Goal: Task Accomplishment & Management: Manage account settings

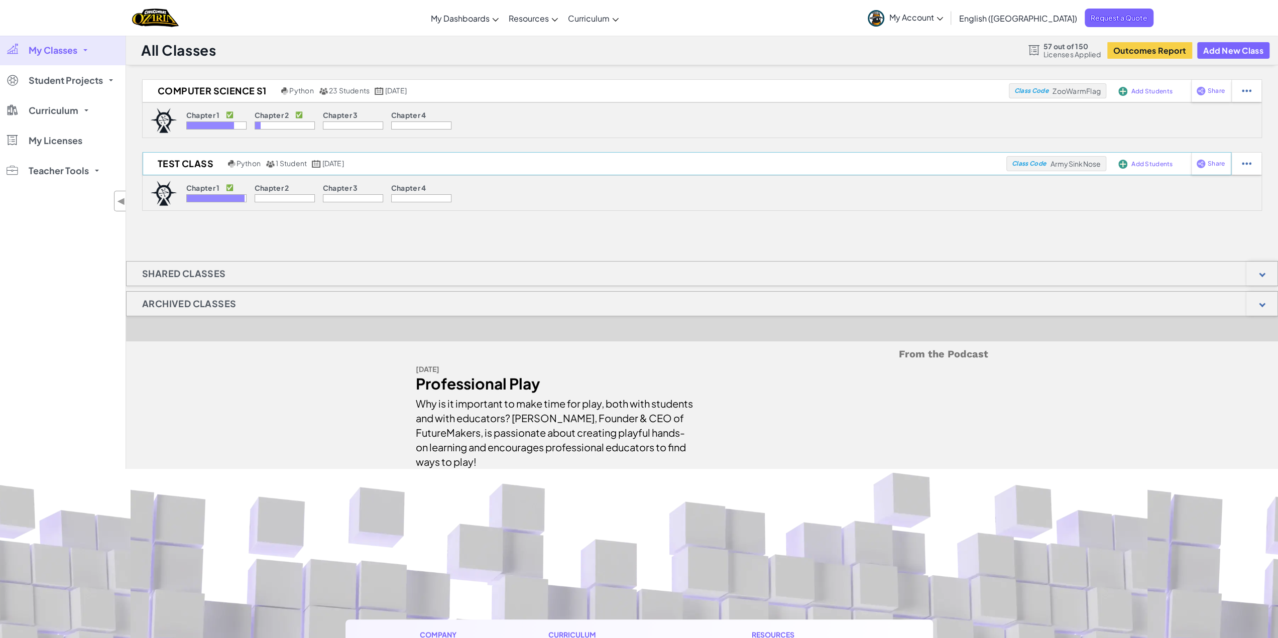
click at [1149, 162] on span "Add Students" at bounding box center [1151, 164] width 41 height 6
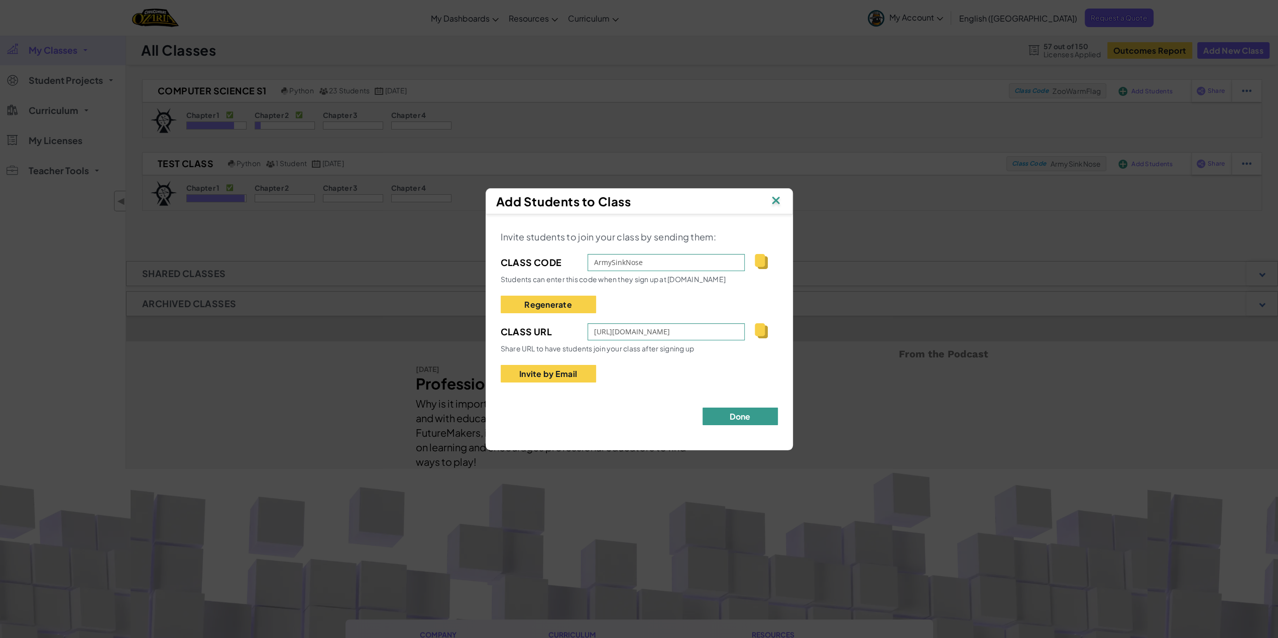
click at [735, 412] on button "Done" at bounding box center [740, 417] width 75 height 18
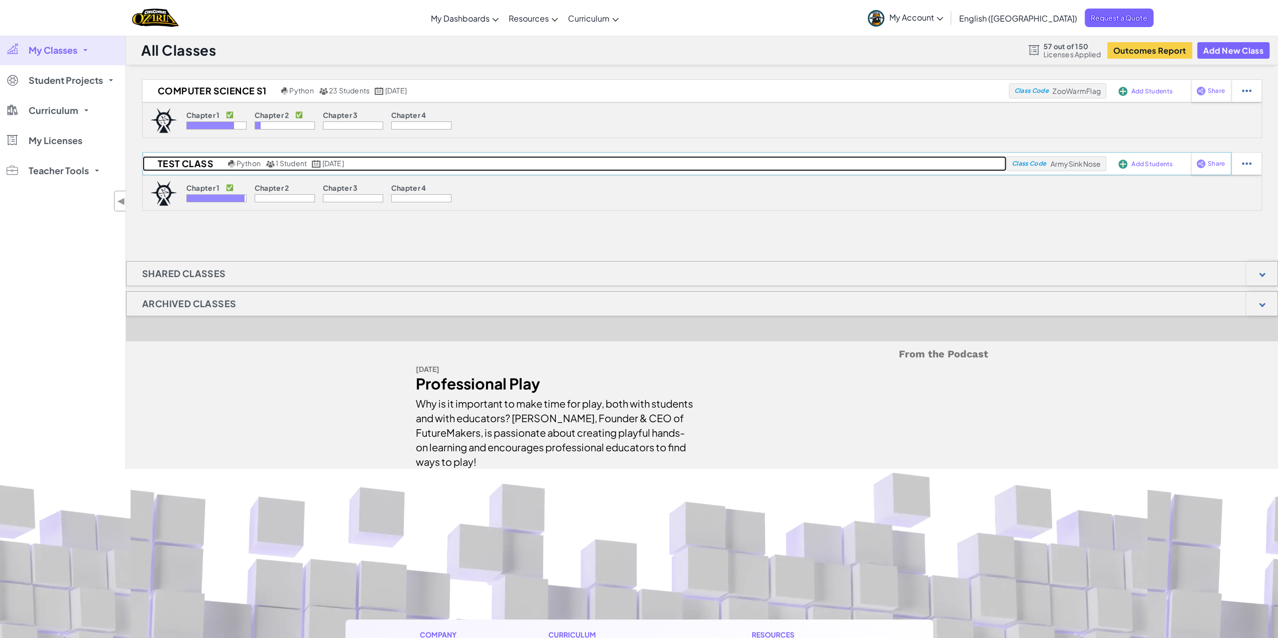
click at [206, 169] on h2 "Test Class" at bounding box center [184, 163] width 83 height 15
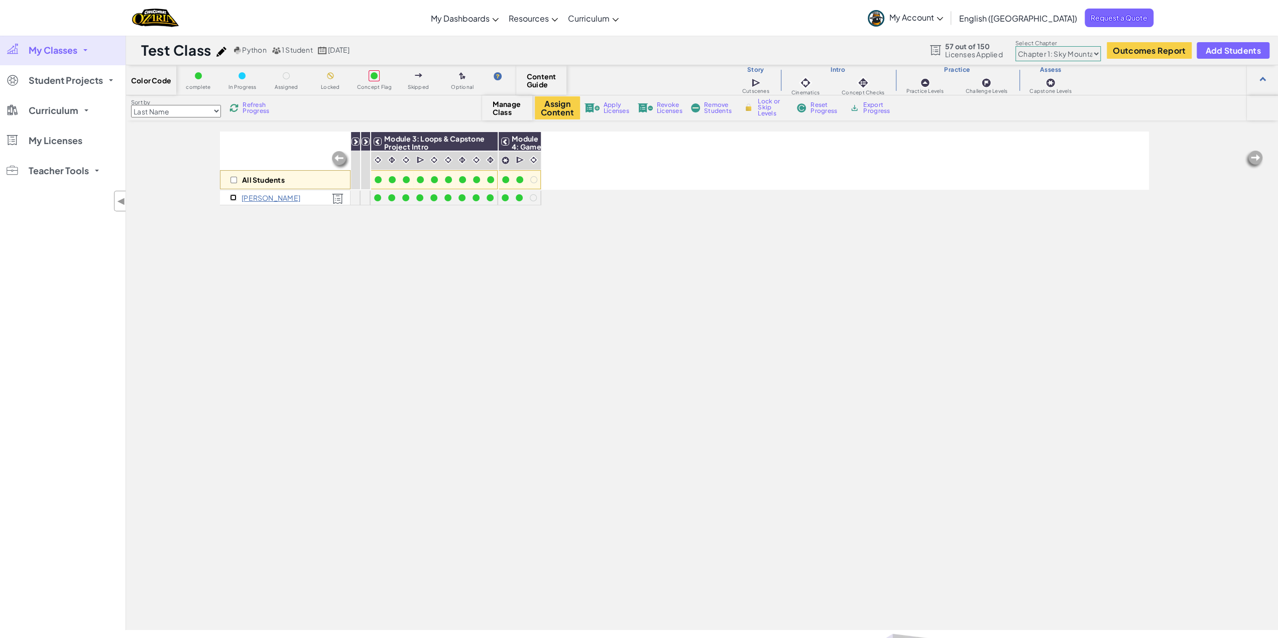
click at [233, 198] on input "checkbox" at bounding box center [233, 197] width 7 height 7
checkbox input "true"
click at [533, 197] on div at bounding box center [533, 197] width 7 height 7
click at [1076, 52] on select "Chapter 1: Sky Mountain Chapter 2: The Moon Dancers Chapter 3: The Phoenix Land…" at bounding box center [1057, 53] width 85 height 15
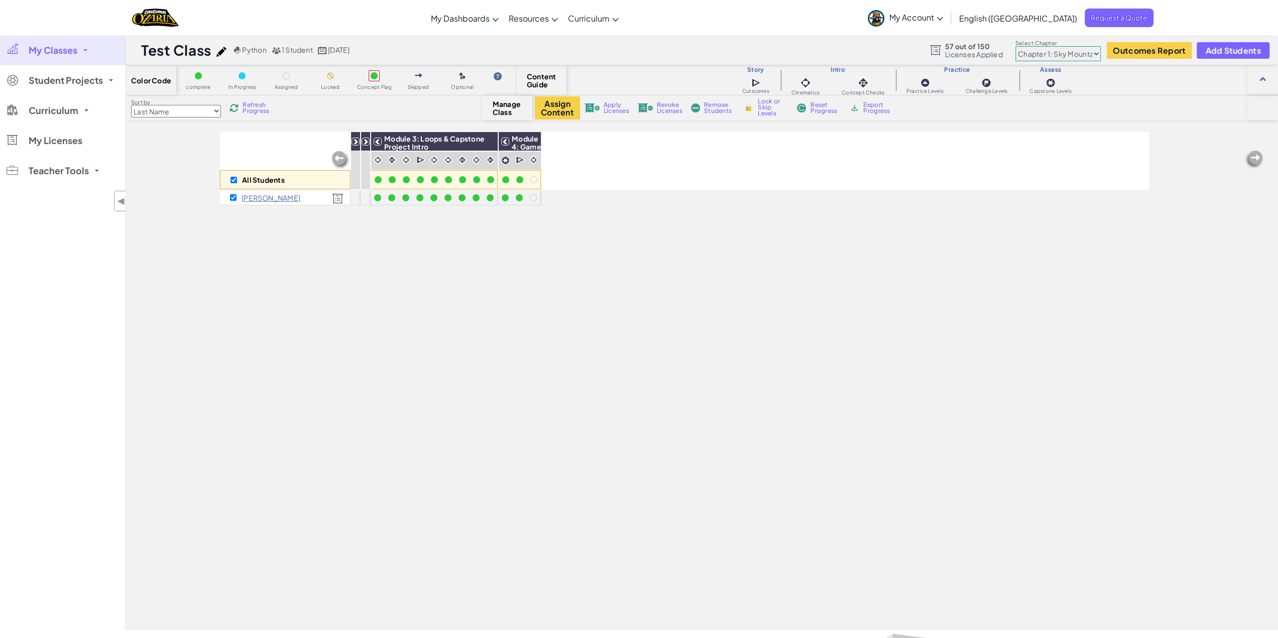
select select "5d8a57abe8919b28d5113af1"
click at [1015, 46] on select "Chapter 1: Sky Mountain Chapter 2: The Moon Dancers Chapter 3: The Phoenix Land…" at bounding box center [1057, 53] width 85 height 15
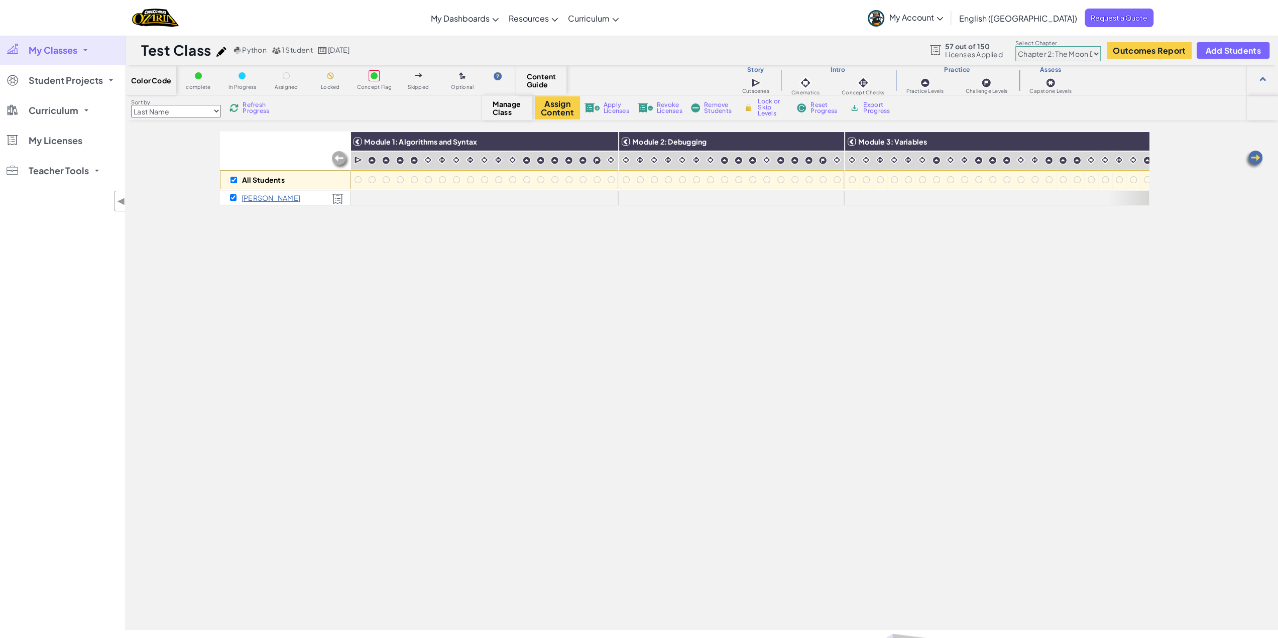
click at [87, 50] on link "My Classes" at bounding box center [63, 50] width 126 height 30
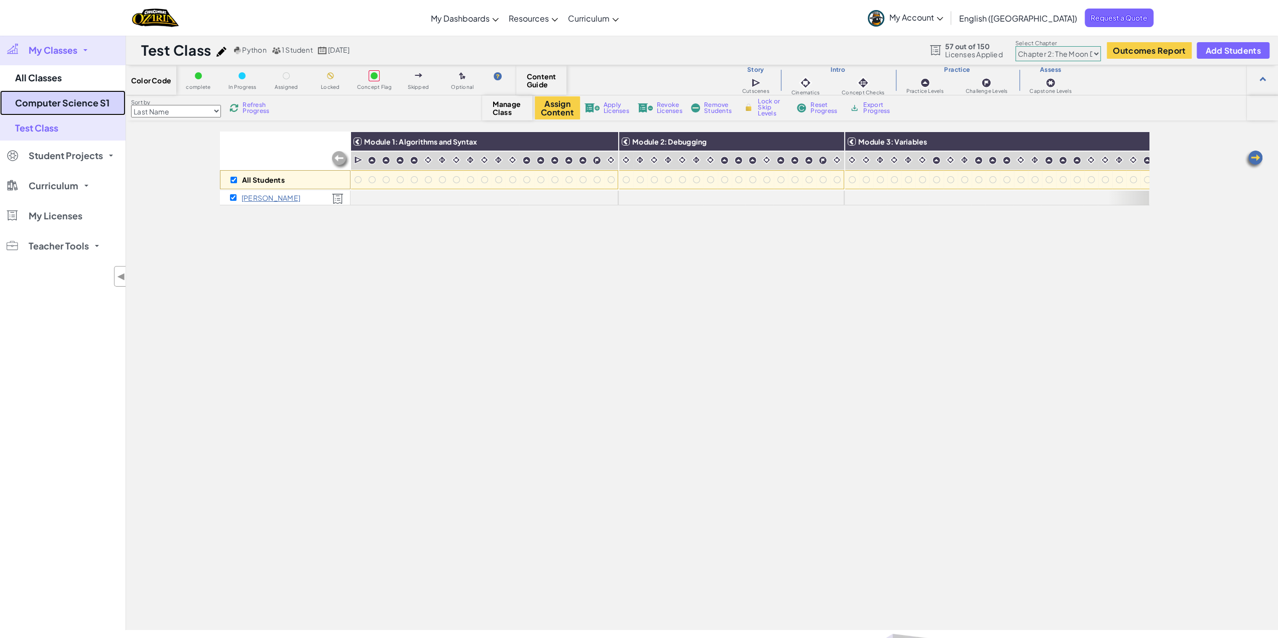
click at [57, 101] on link "Computer Science S1" at bounding box center [63, 102] width 126 height 25
checkbox input "false"
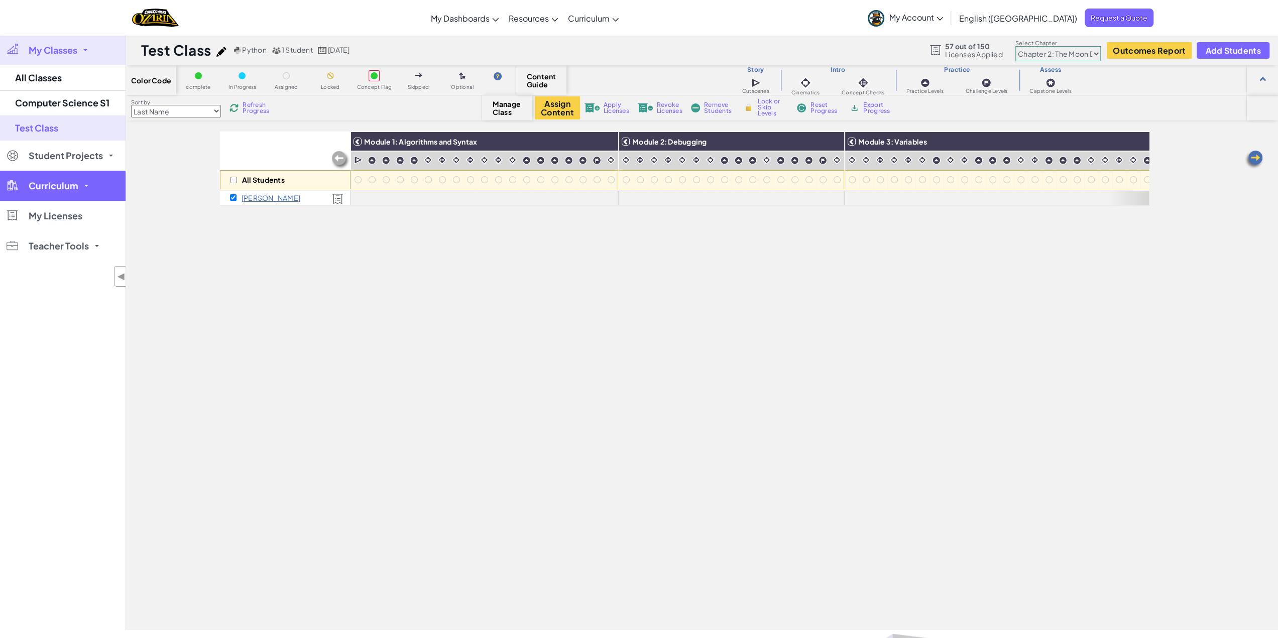
select select "5d8a57abe8919b28d5113af1"
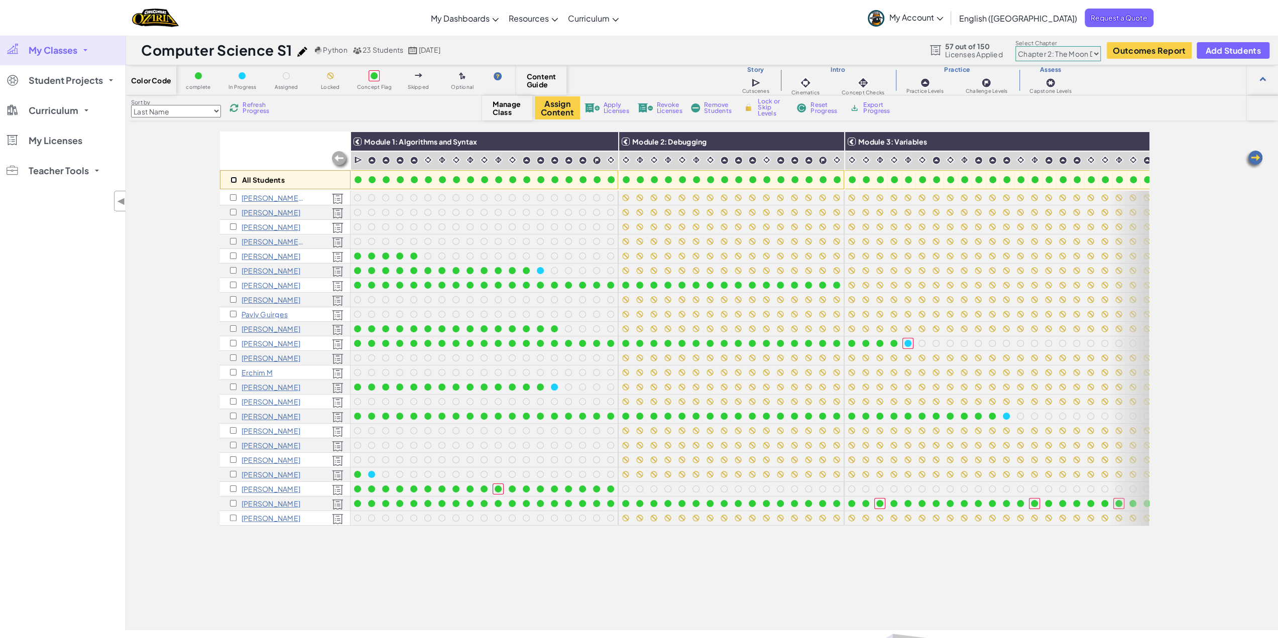
click at [235, 180] on input "checkbox" at bounding box center [233, 180] width 7 height 7
checkbox input "true"
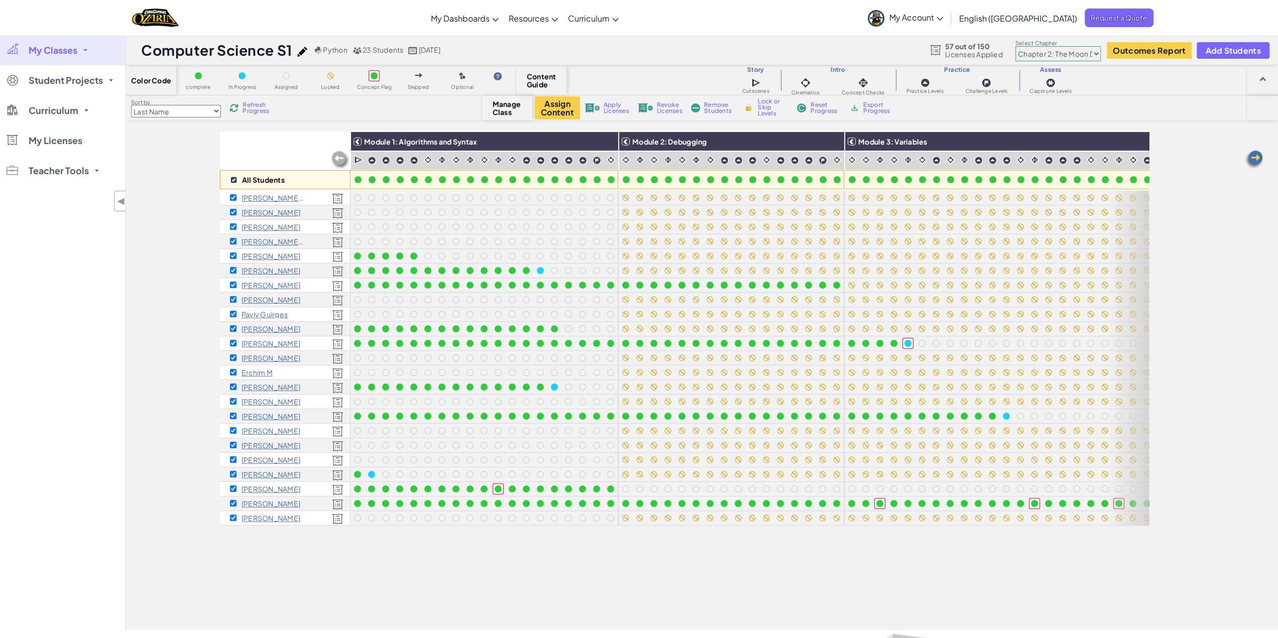
checkbox input "true"
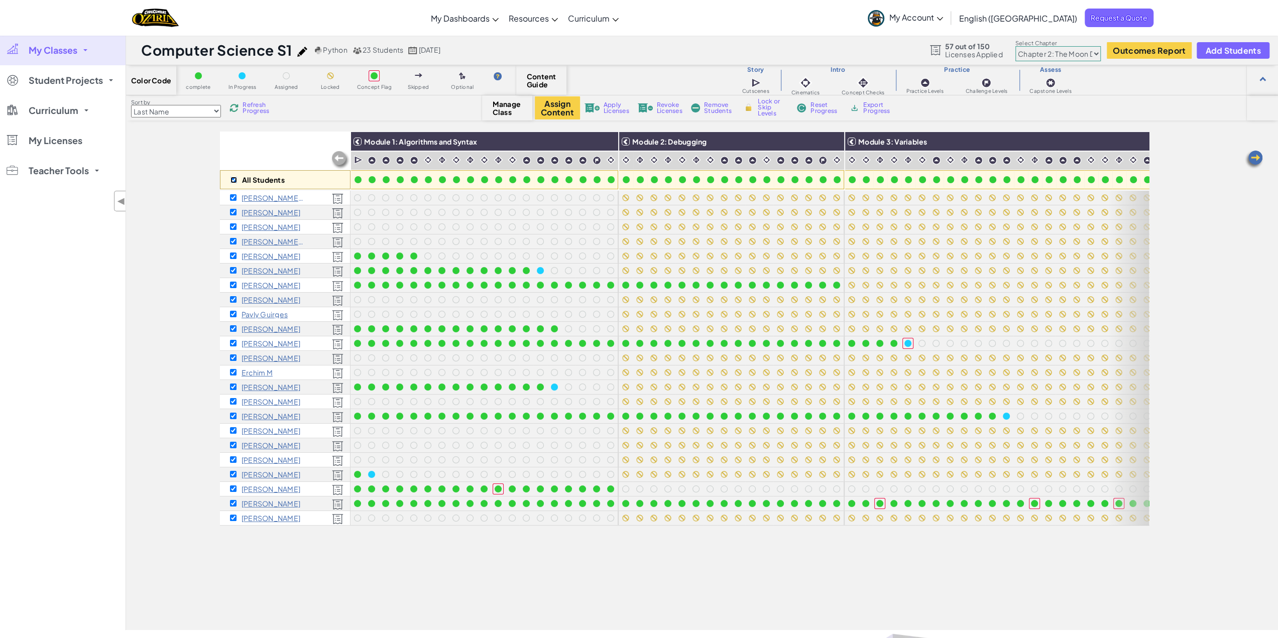
checkbox input "true"
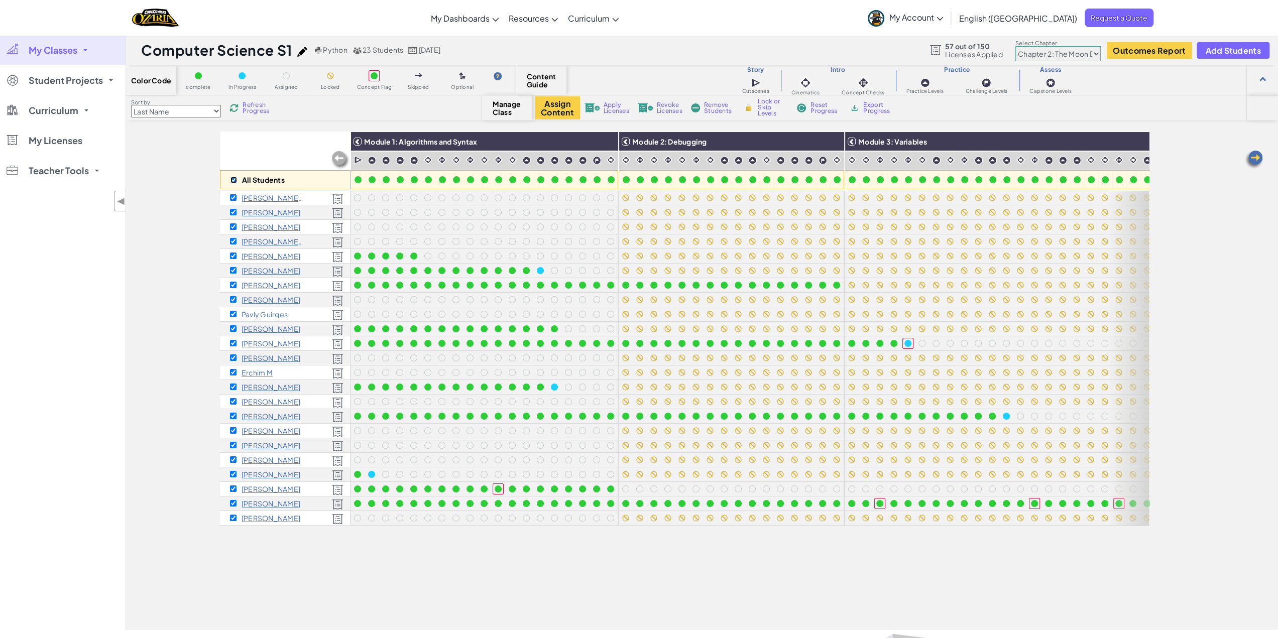
checkbox input "true"
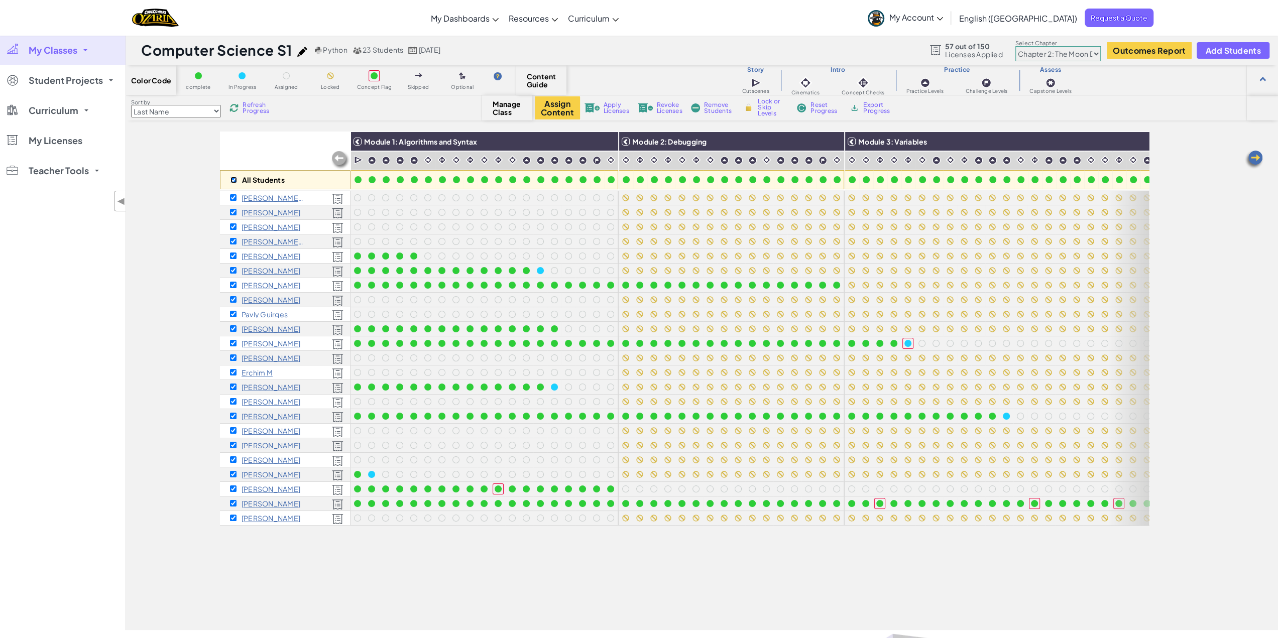
checkbox input "true"
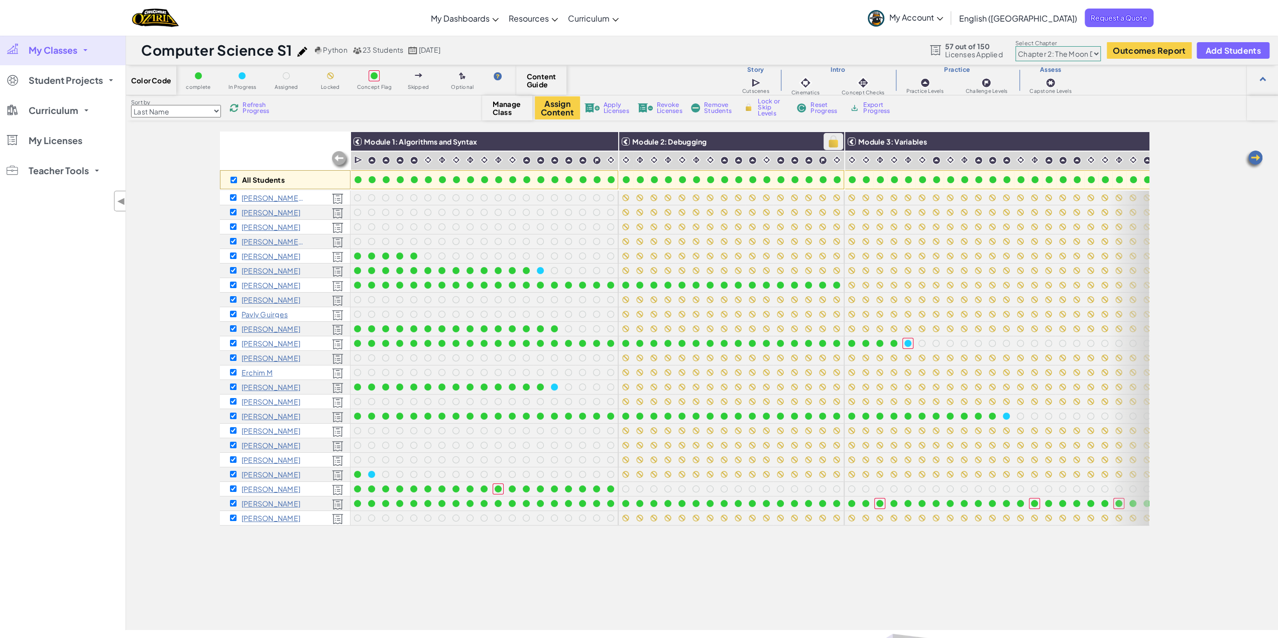
click at [833, 144] on img at bounding box center [834, 141] width 18 height 15
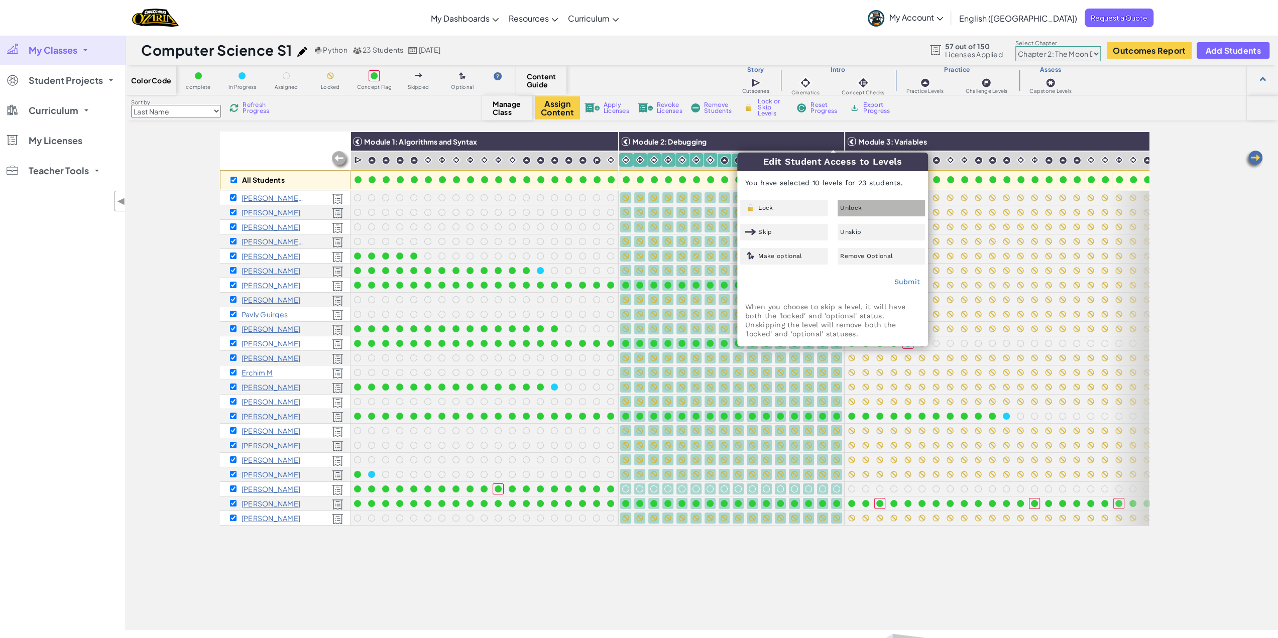
click at [862, 207] on div "Unlock" at bounding box center [881, 208] width 87 height 17
click at [918, 275] on div "Submit" at bounding box center [833, 282] width 190 height 25
click at [916, 281] on link "Submit" at bounding box center [907, 282] width 26 height 8
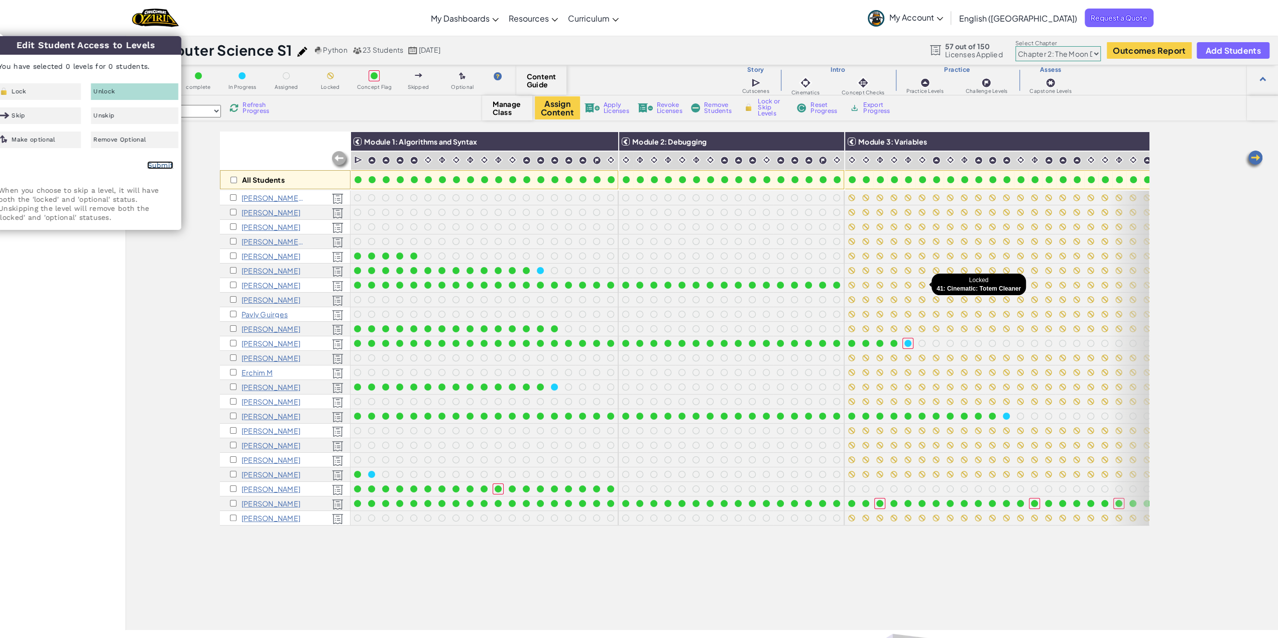
checkbox input "false"
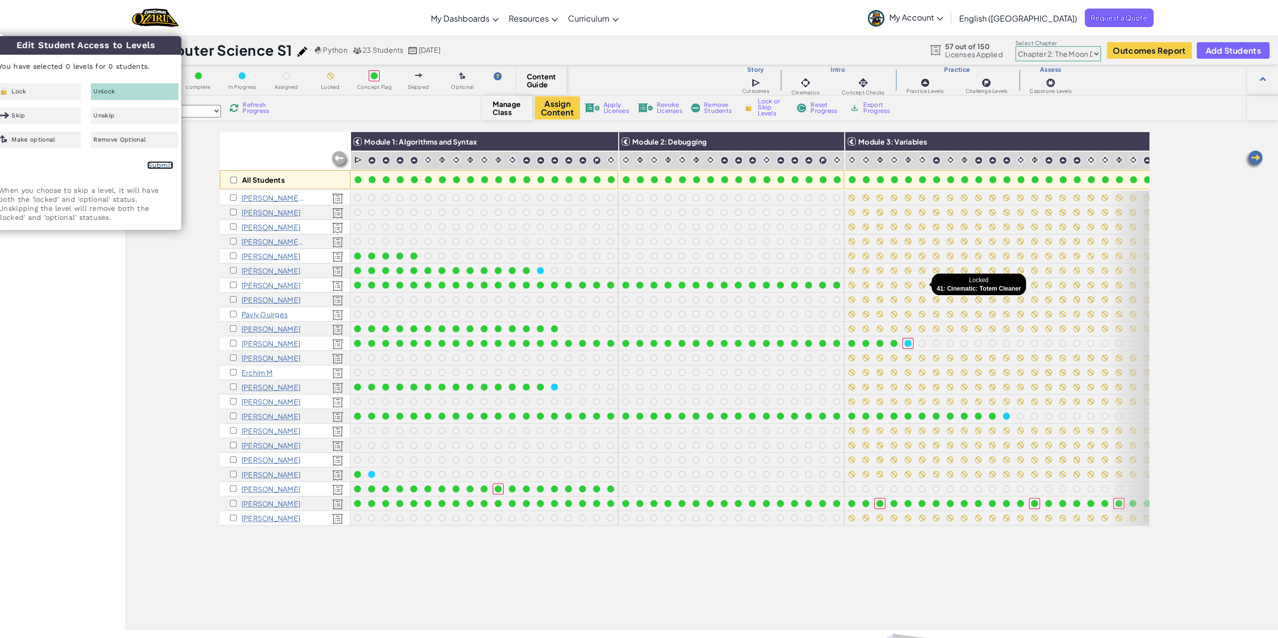
checkbox input "false"
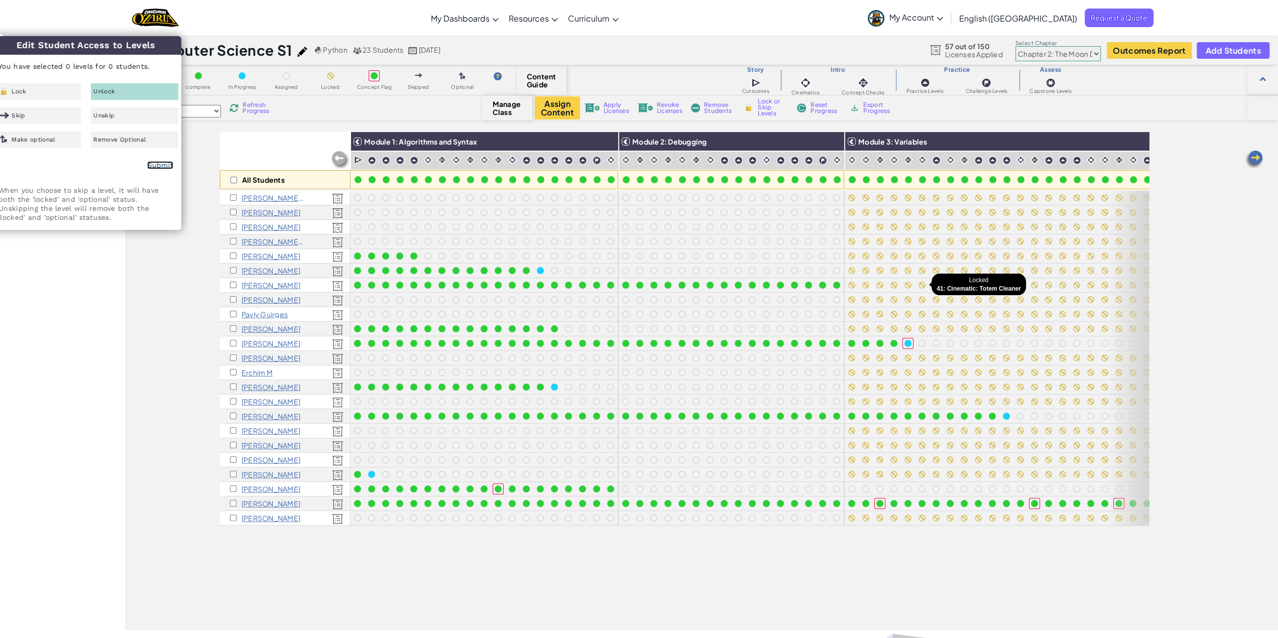
checkbox input "false"
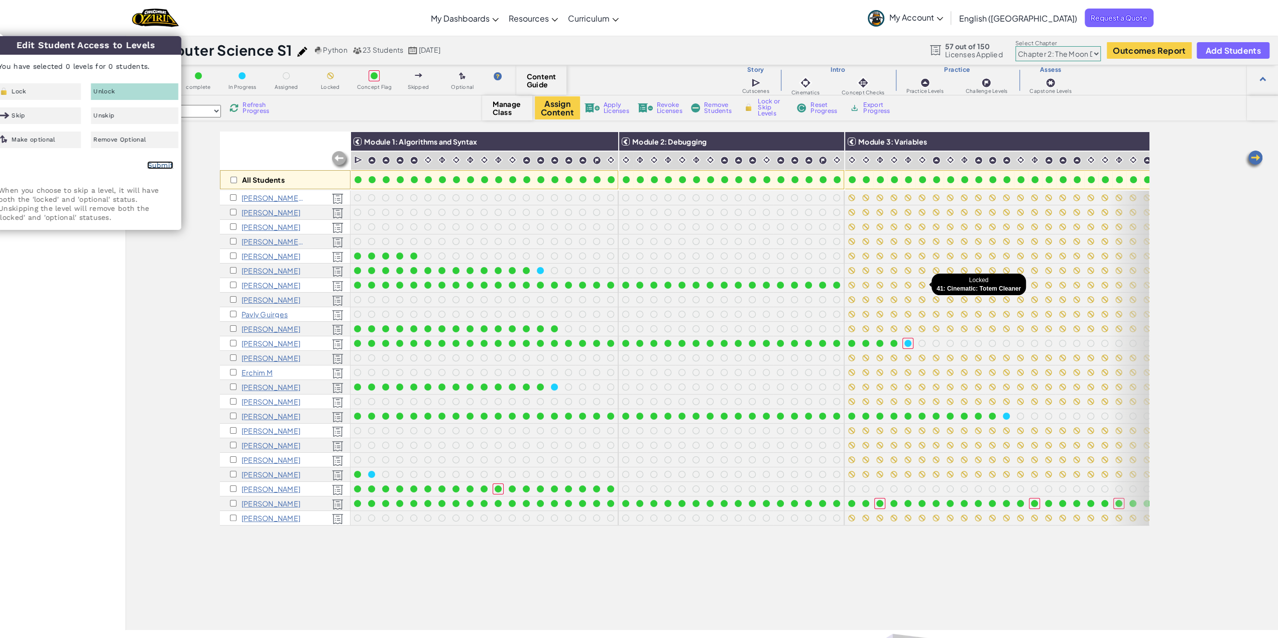
checkbox input "false"
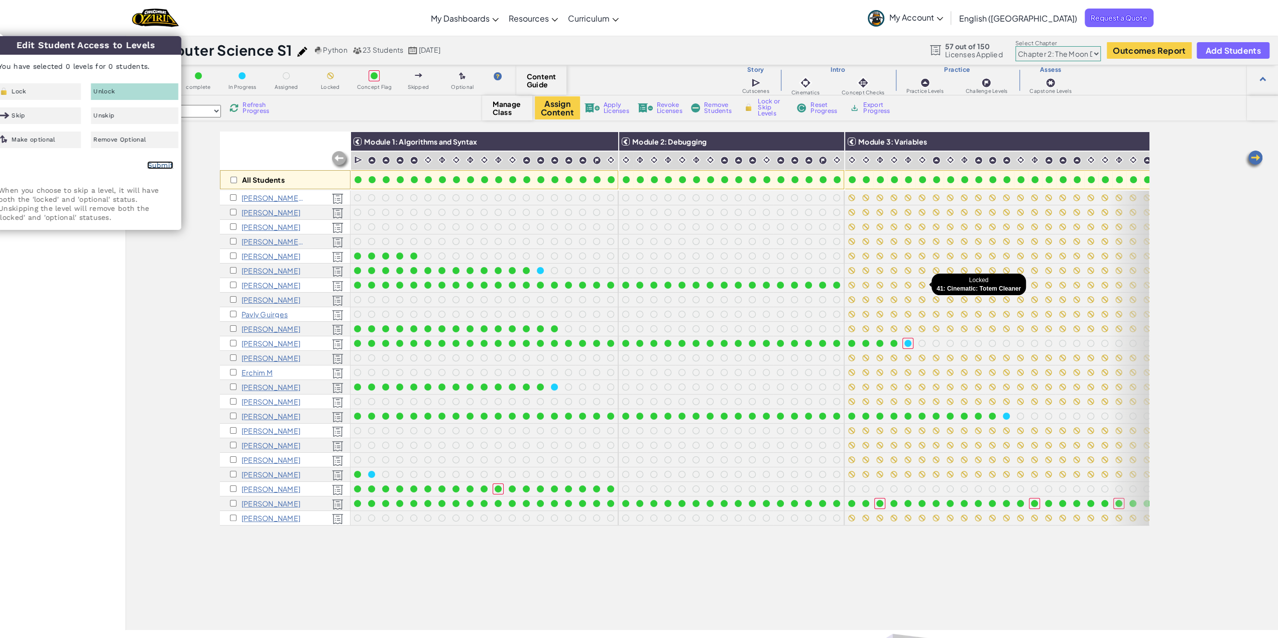
checkbox input "false"
click at [232, 177] on input "checkbox" at bounding box center [233, 180] width 7 height 7
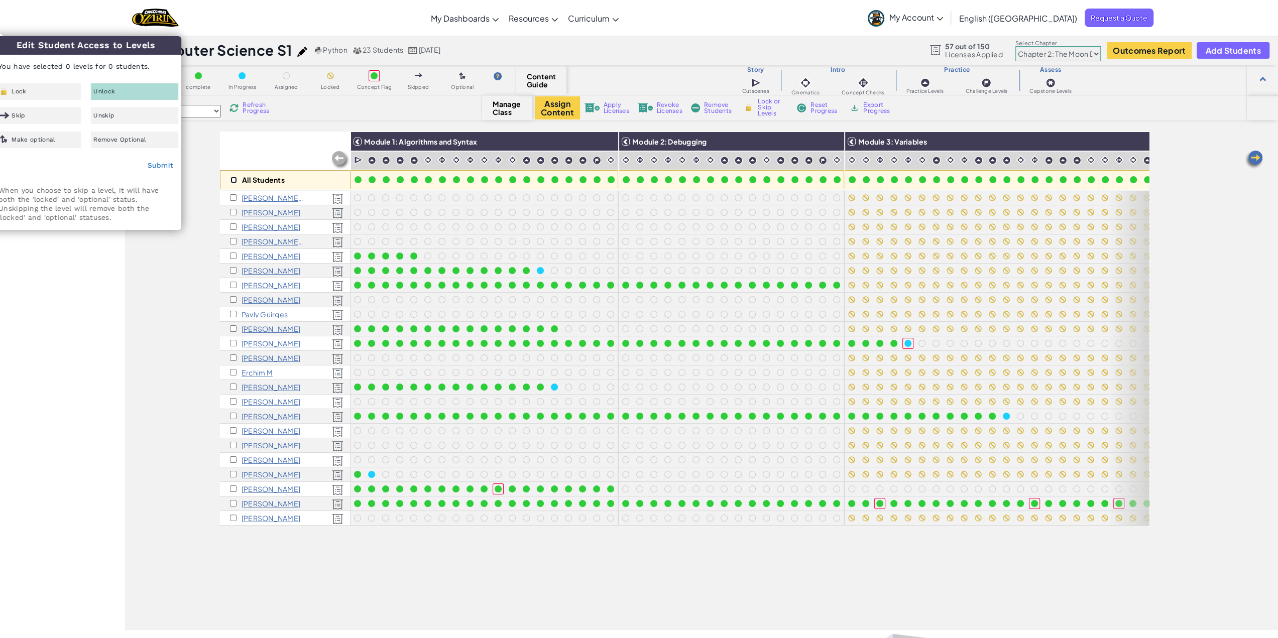
checkbox input "true"
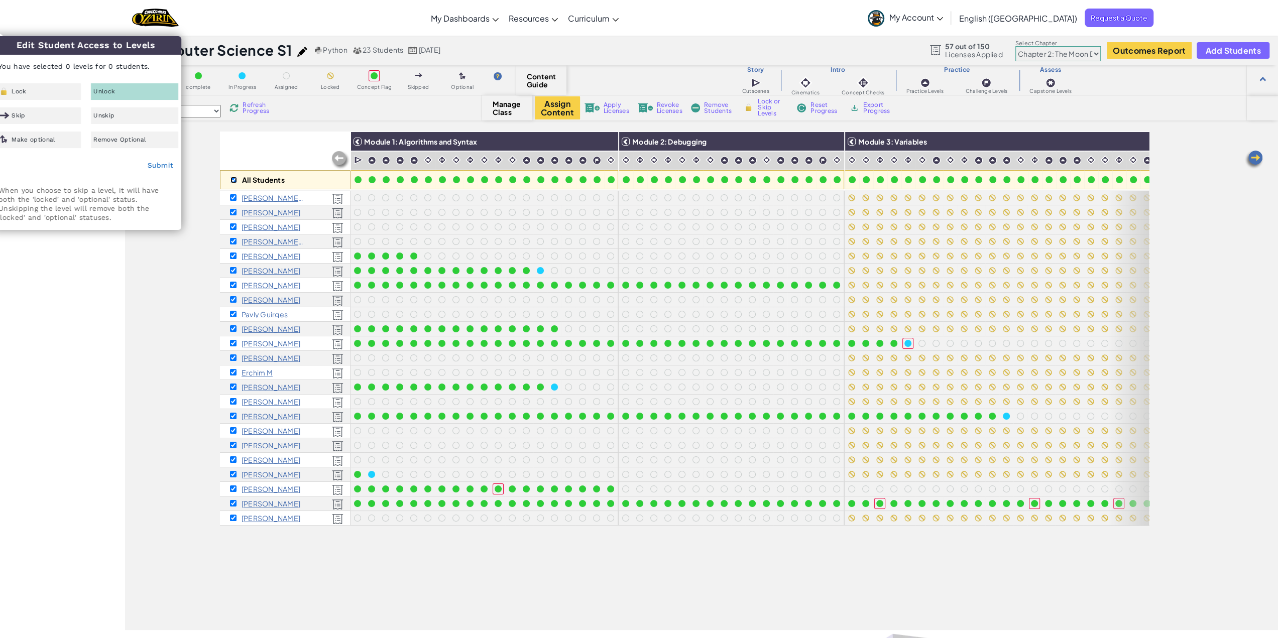
checkbox input "true"
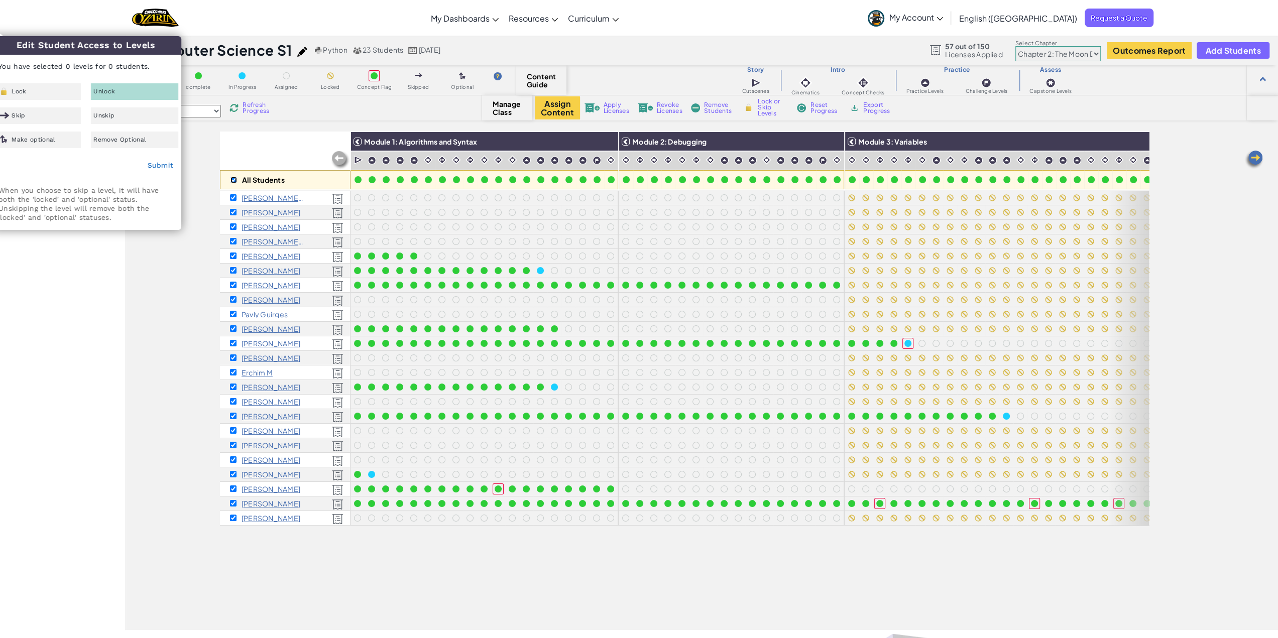
checkbox input "true"
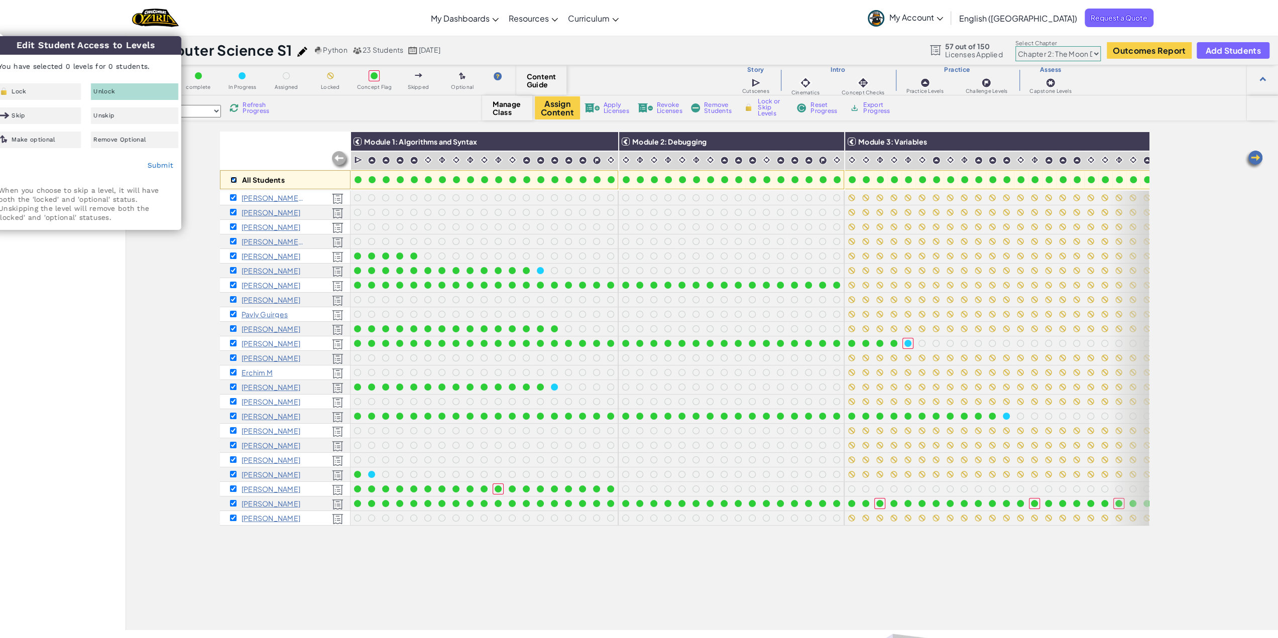
checkbox input "true"
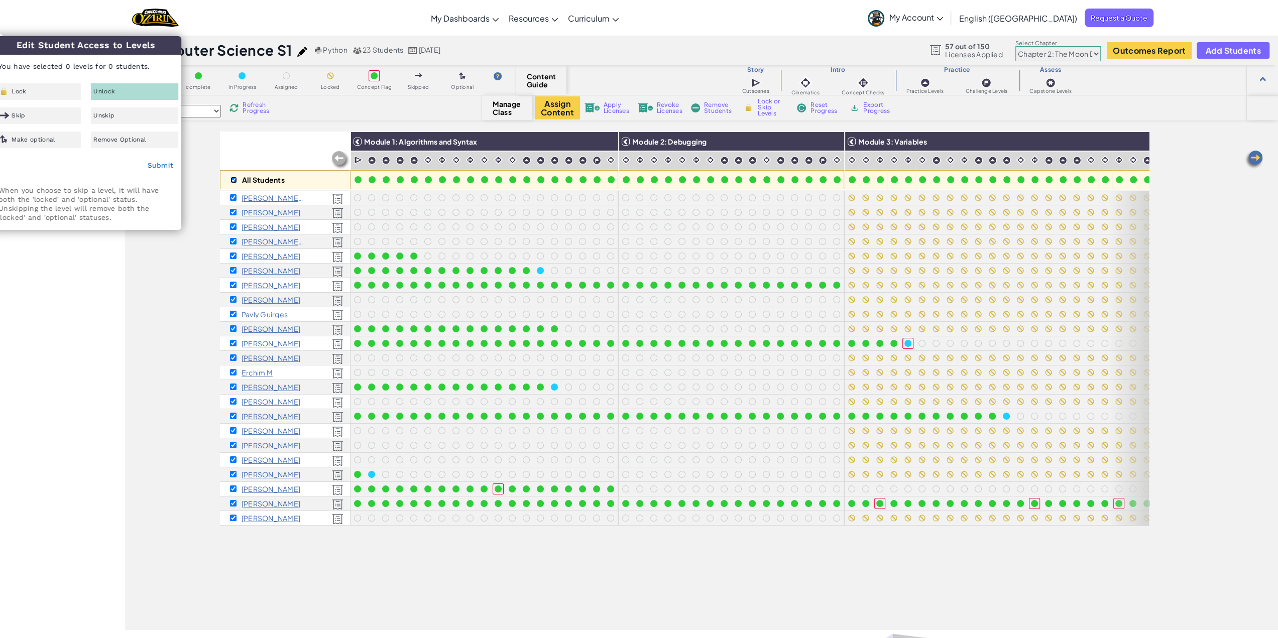
checkbox input "true"
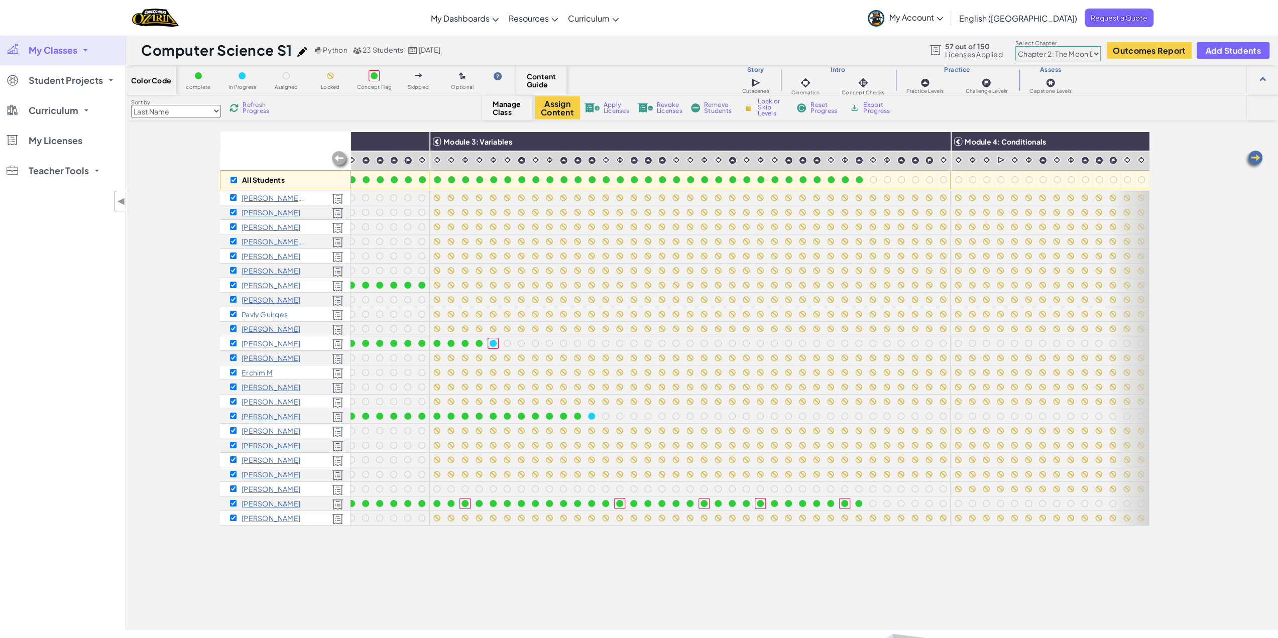
scroll to position [0, 425]
click at [925, 141] on img at bounding box center [930, 141] width 18 height 15
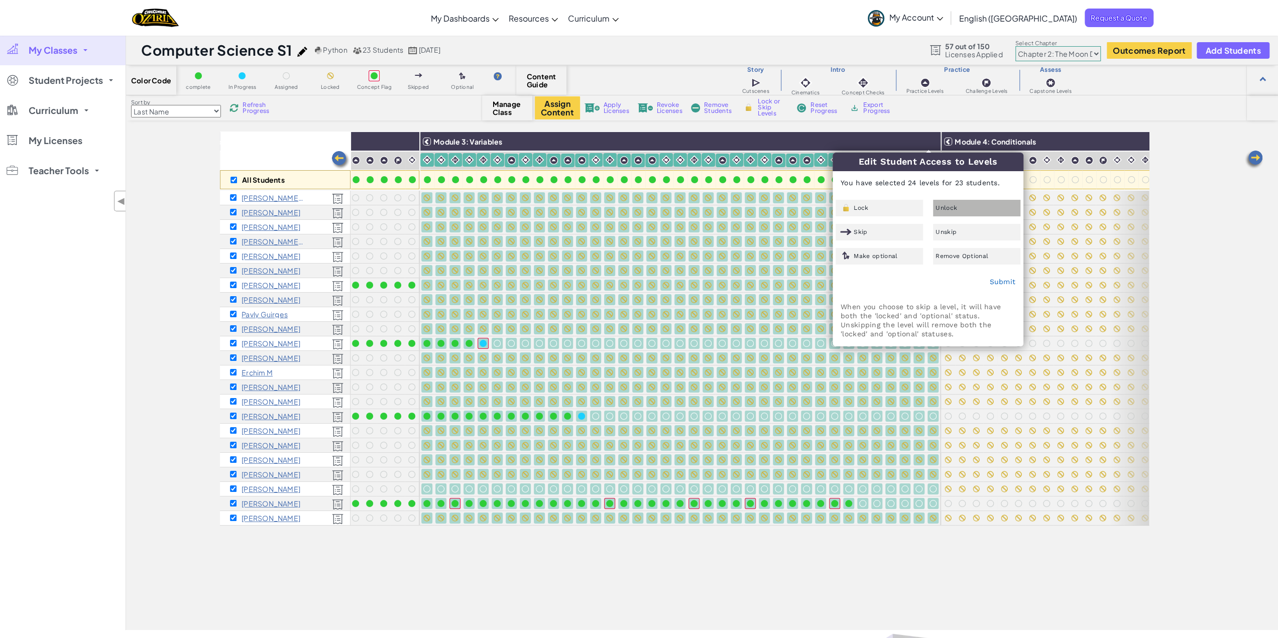
click at [954, 205] on span "Unlock" at bounding box center [947, 208] width 22 height 6
click at [1005, 282] on link "Submit" at bounding box center [1002, 282] width 26 height 8
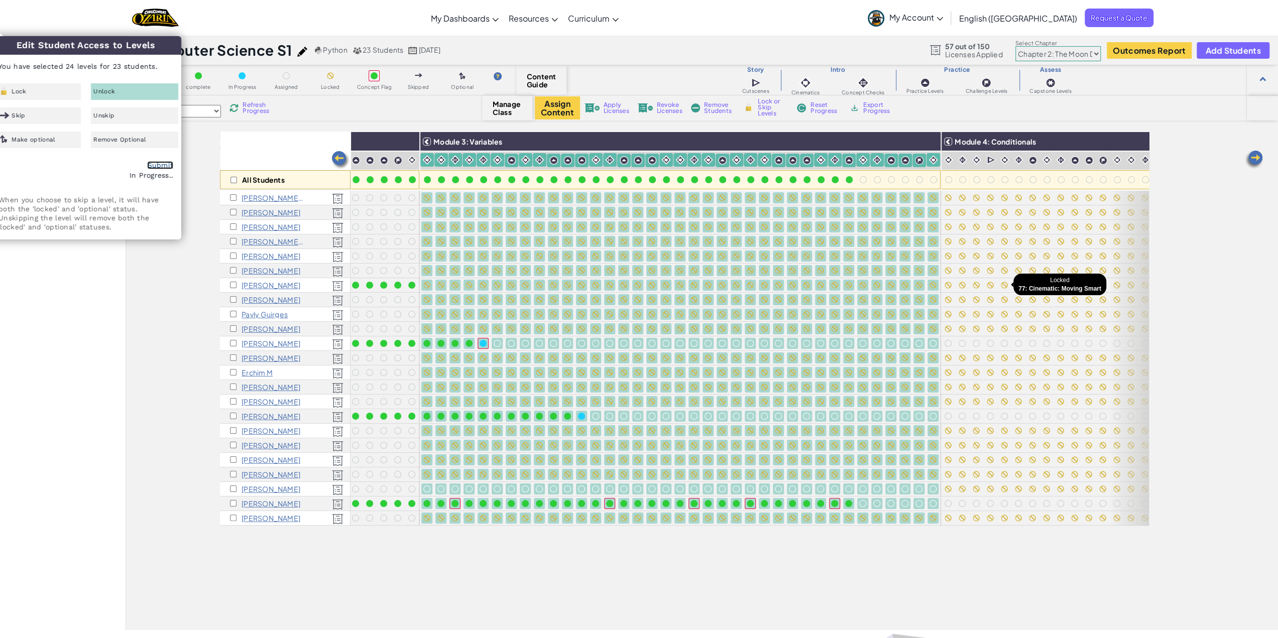
checkbox input "false"
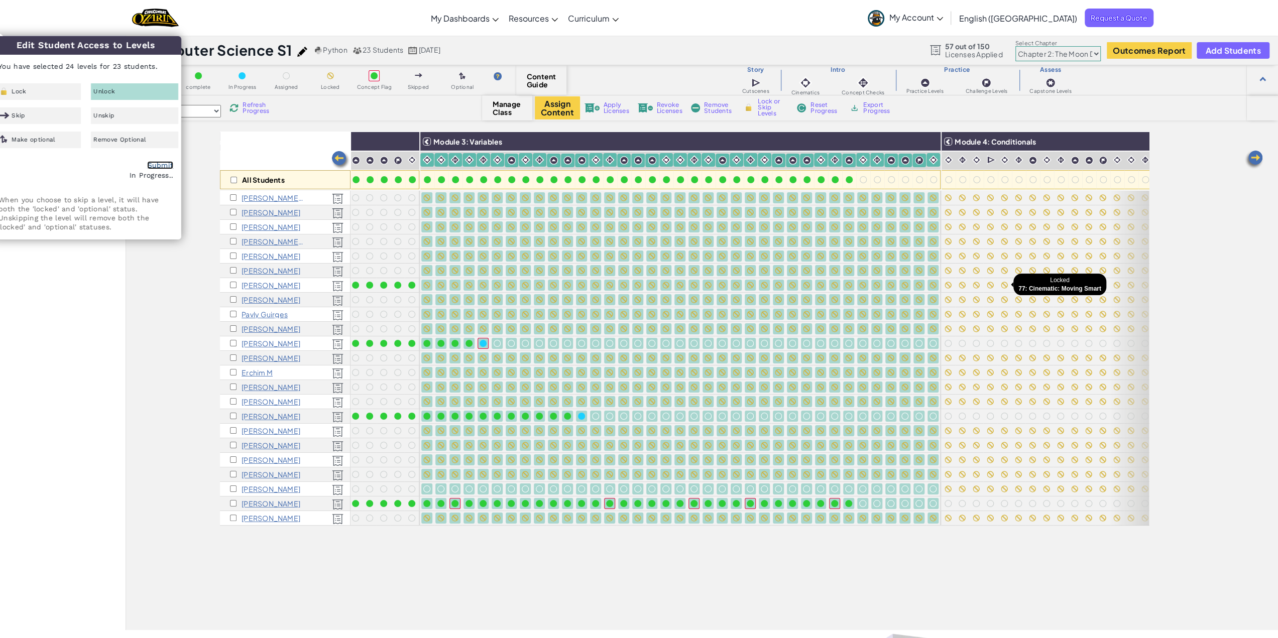
checkbox input "false"
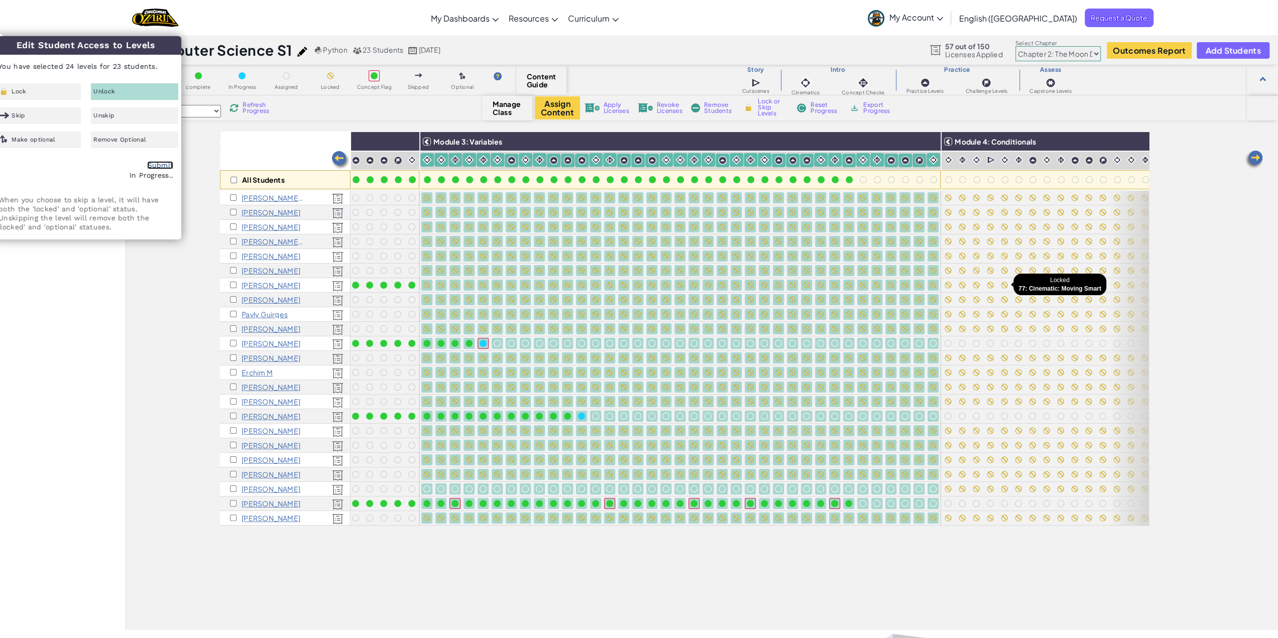
checkbox input "false"
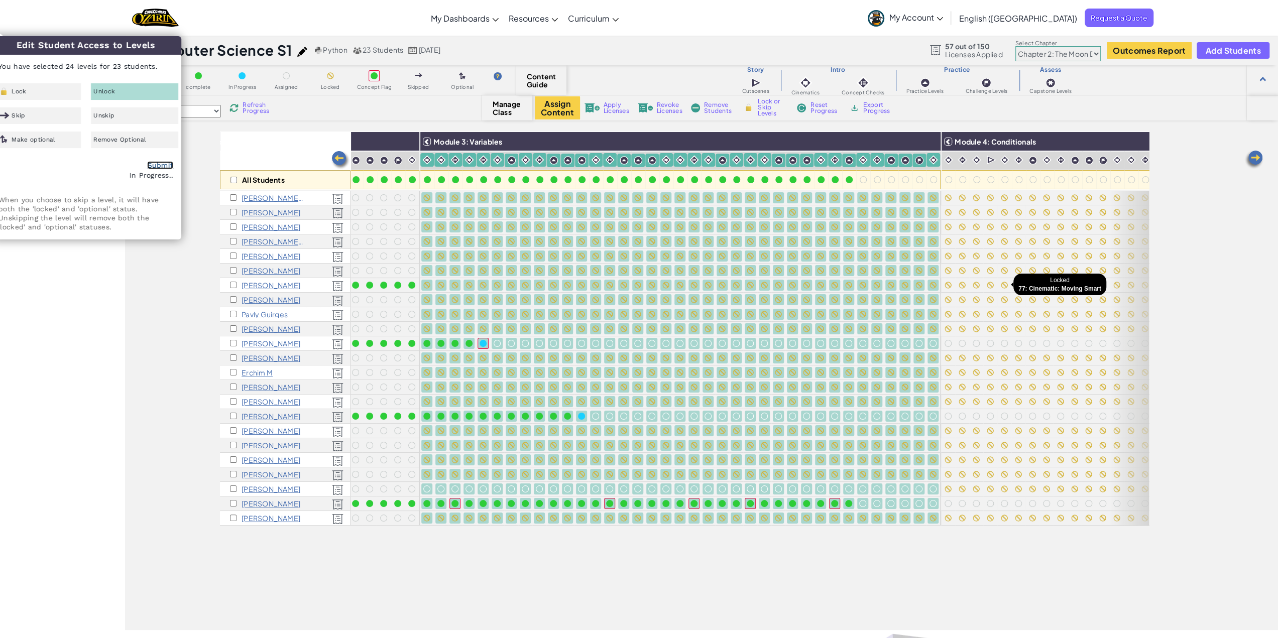
checkbox input "false"
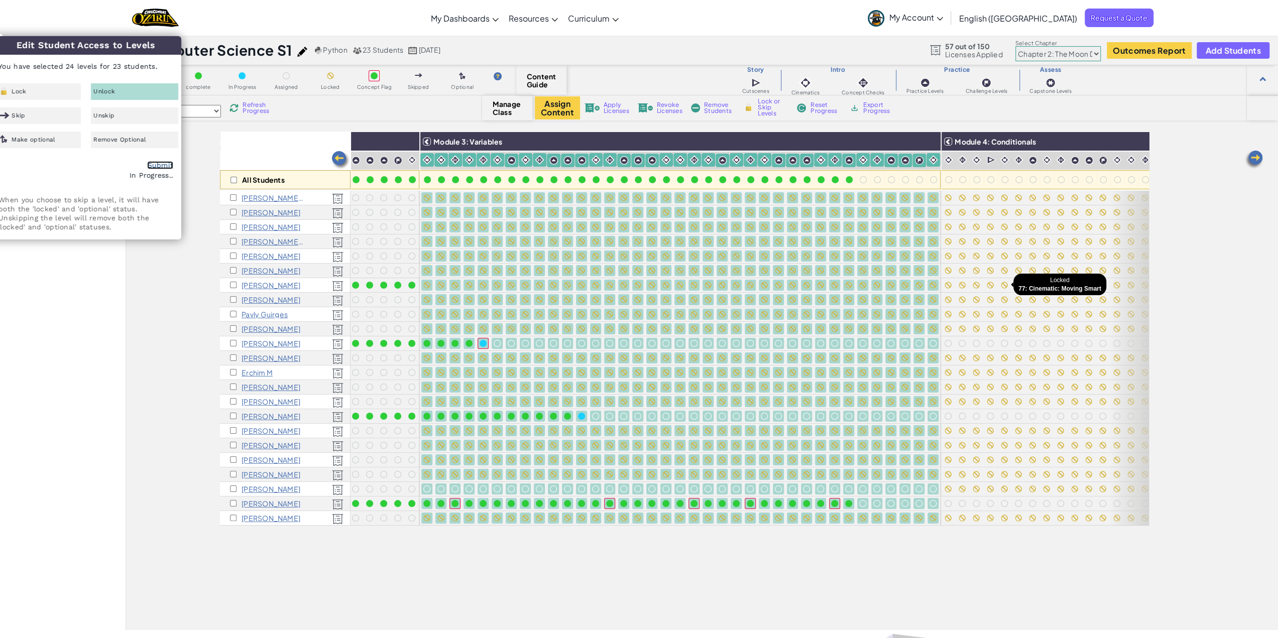
checkbox input "false"
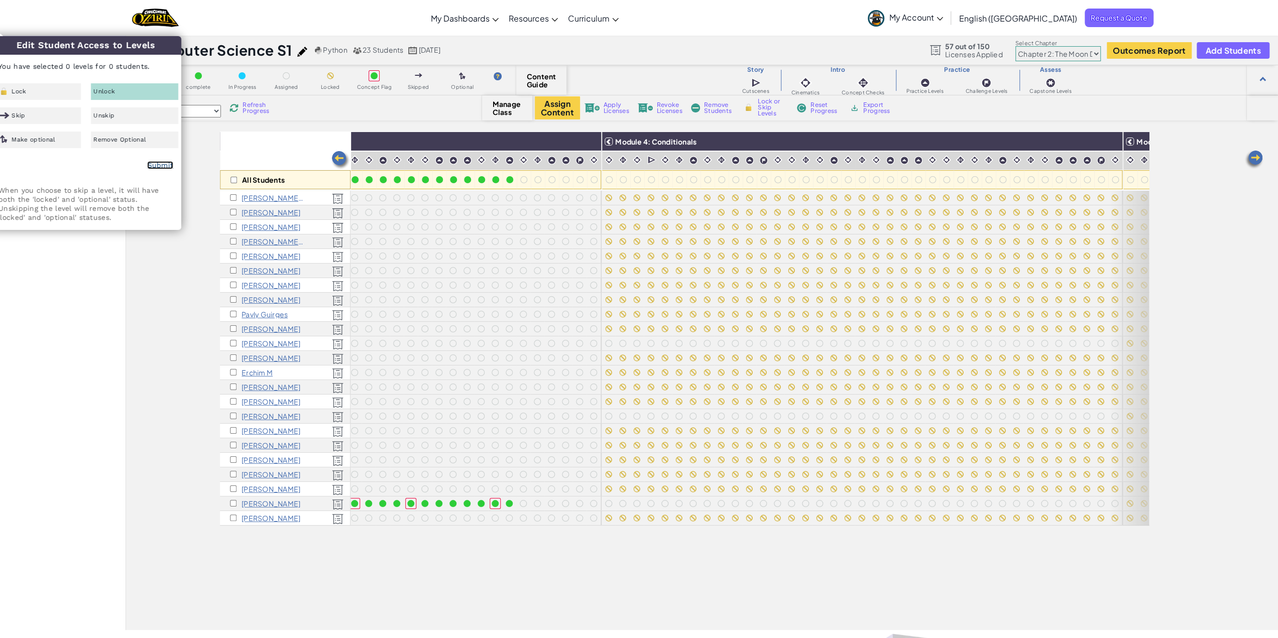
scroll to position [0, 859]
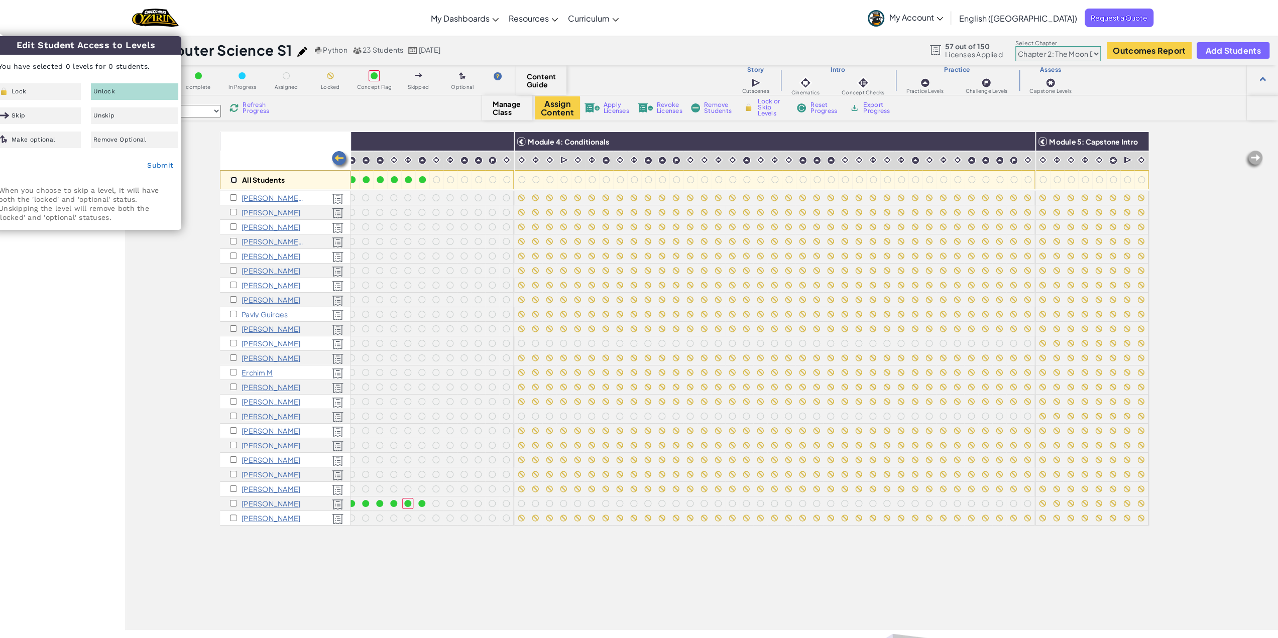
click at [235, 179] on input "checkbox" at bounding box center [233, 180] width 7 height 7
checkbox input "true"
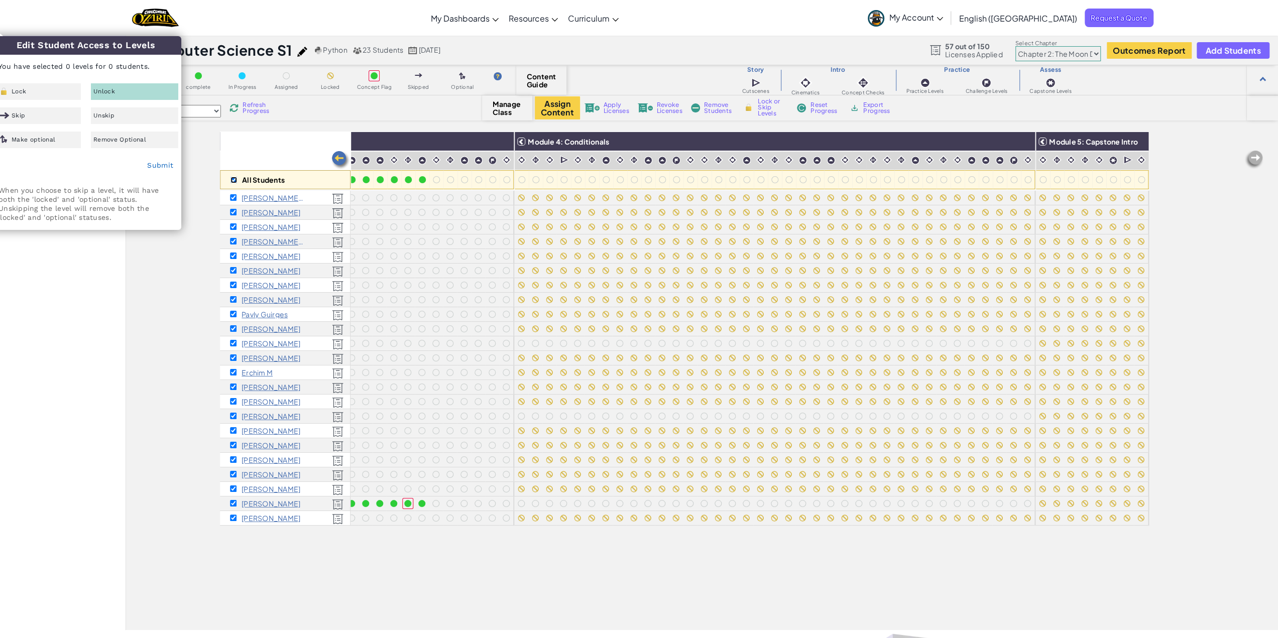
checkbox input "true"
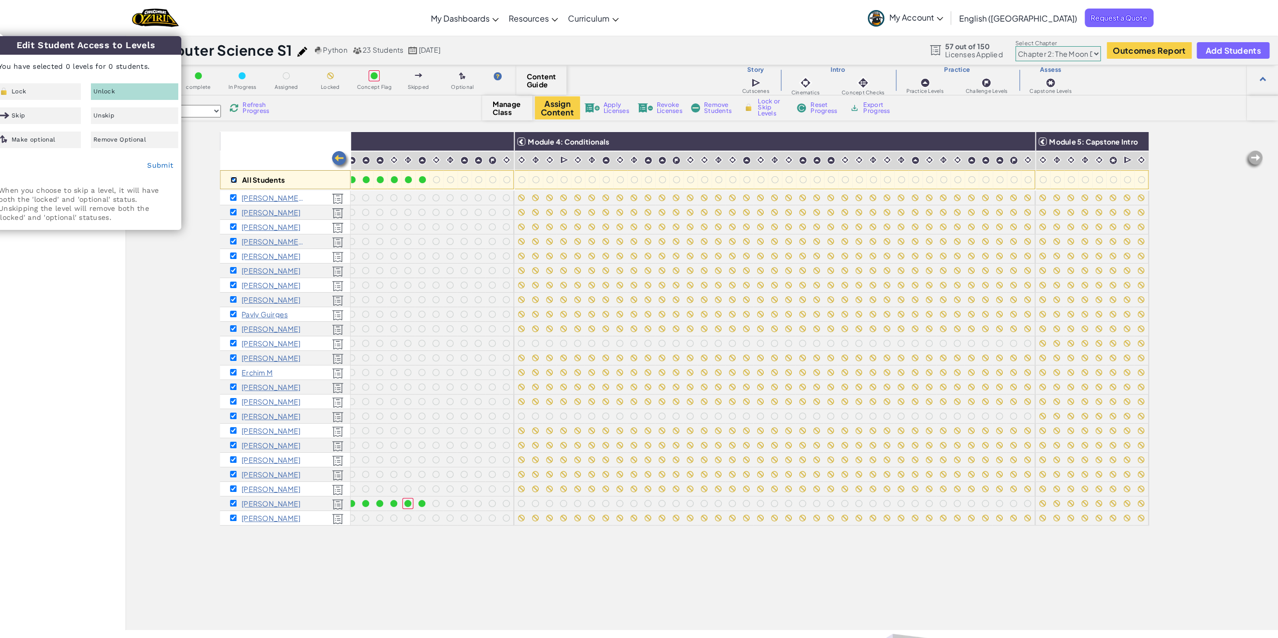
checkbox input "true"
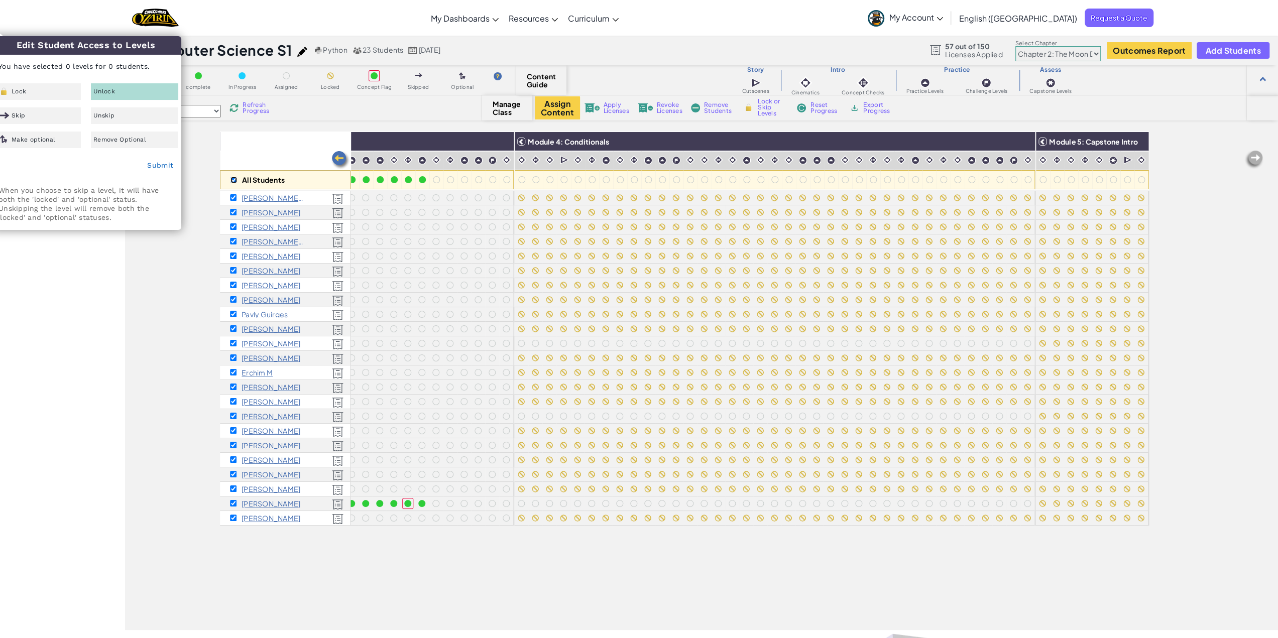
checkbox input "true"
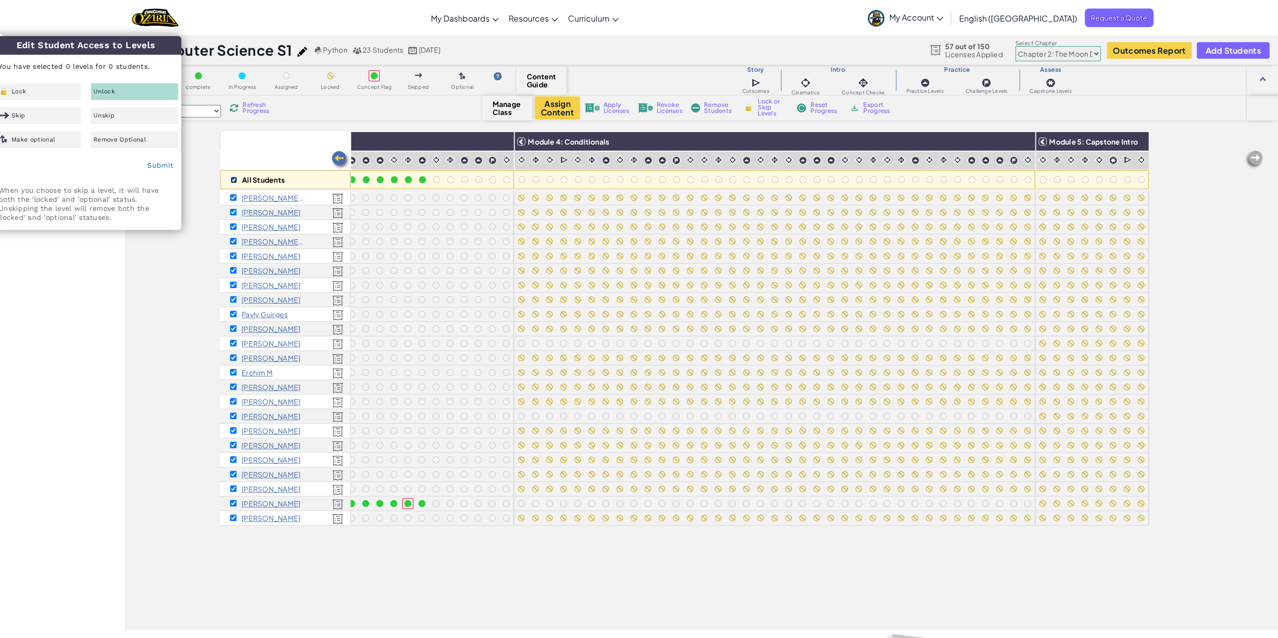
checkbox input "true"
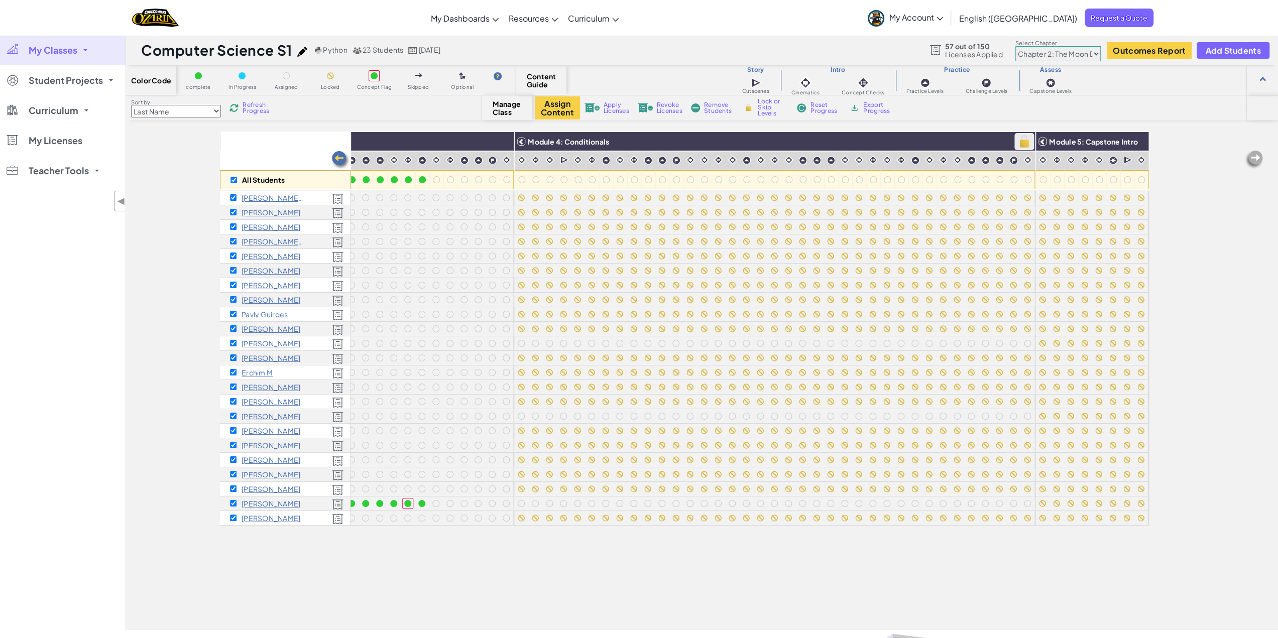
click at [1015, 141] on img at bounding box center [1024, 141] width 18 height 15
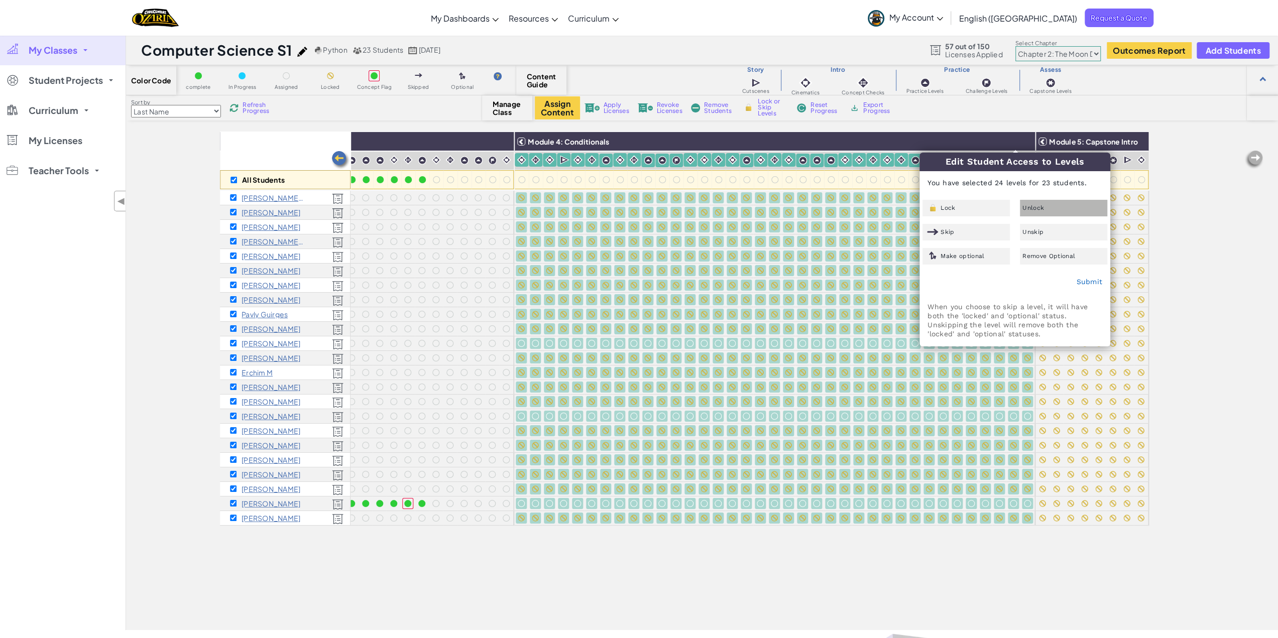
click at [1034, 211] on span "Unlock" at bounding box center [1033, 208] width 22 height 6
click at [1087, 280] on link "Submit" at bounding box center [1089, 282] width 26 height 8
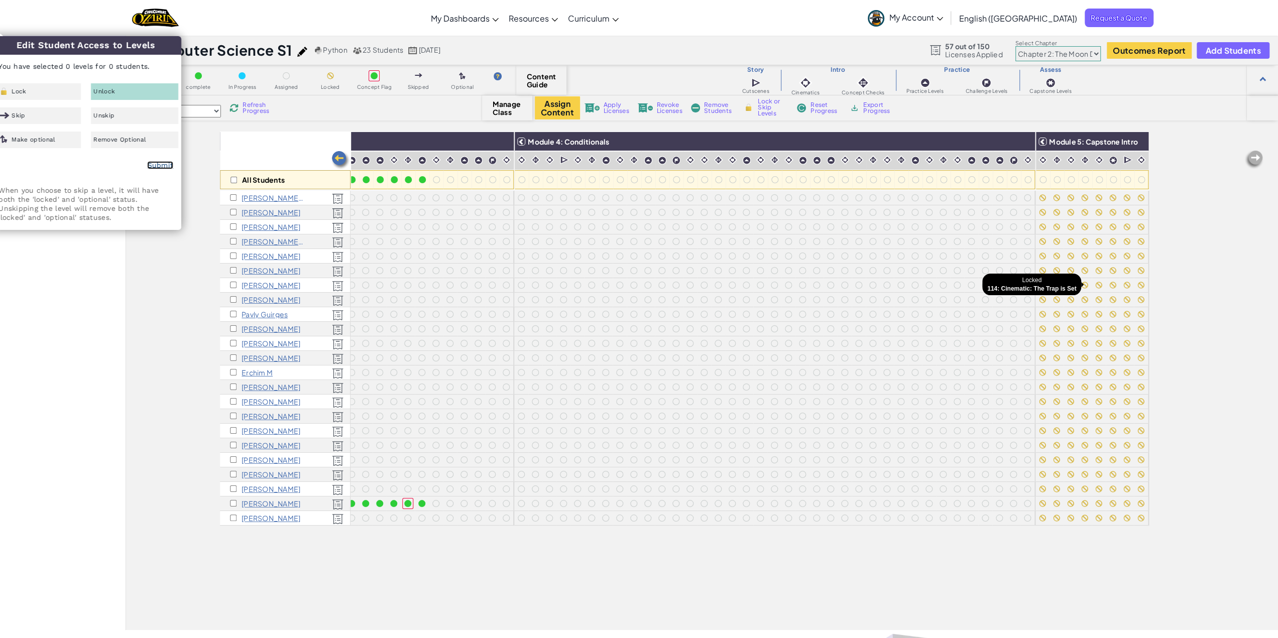
checkbox input "false"
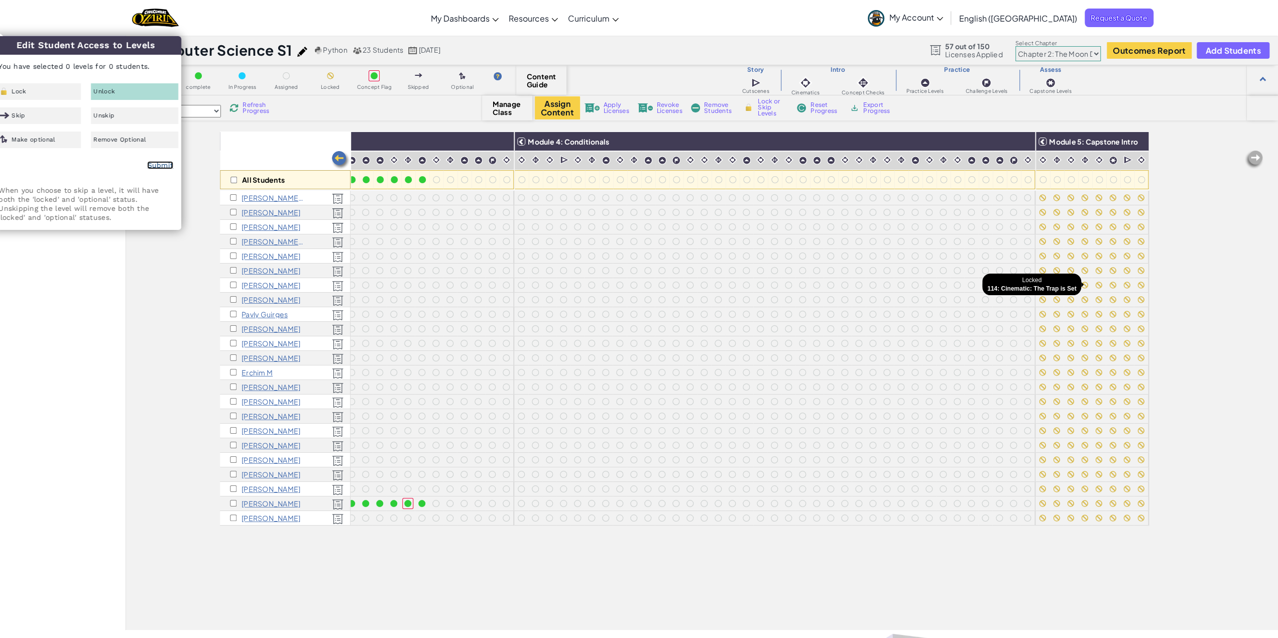
checkbox input "false"
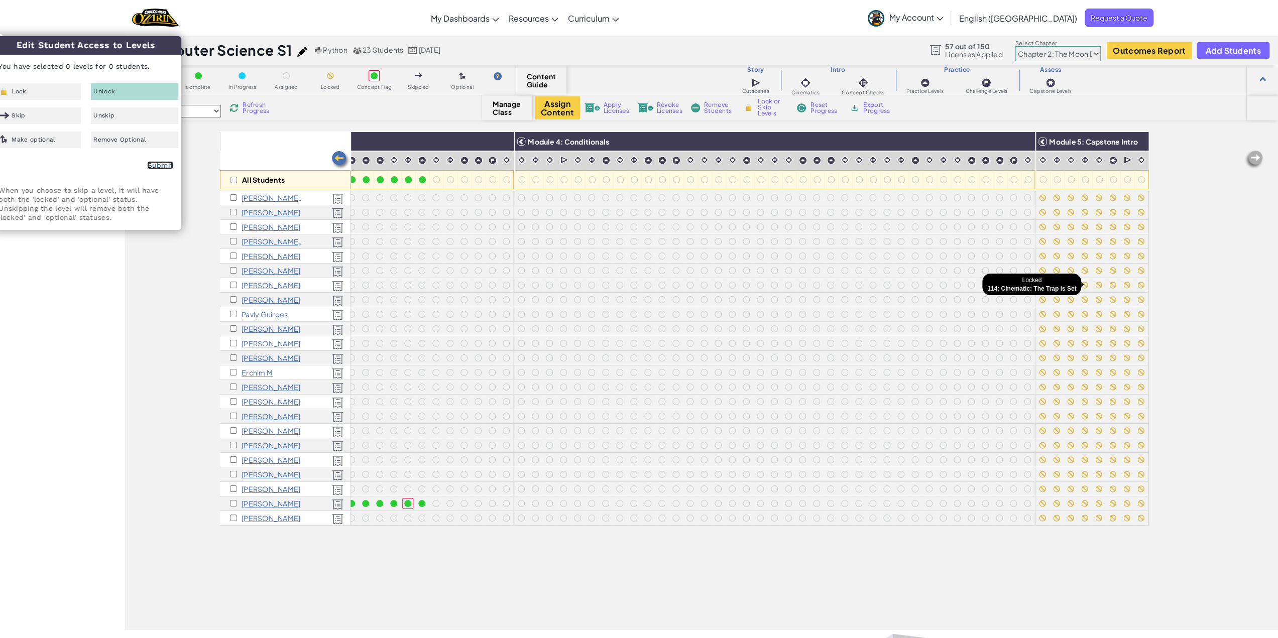
checkbox input "false"
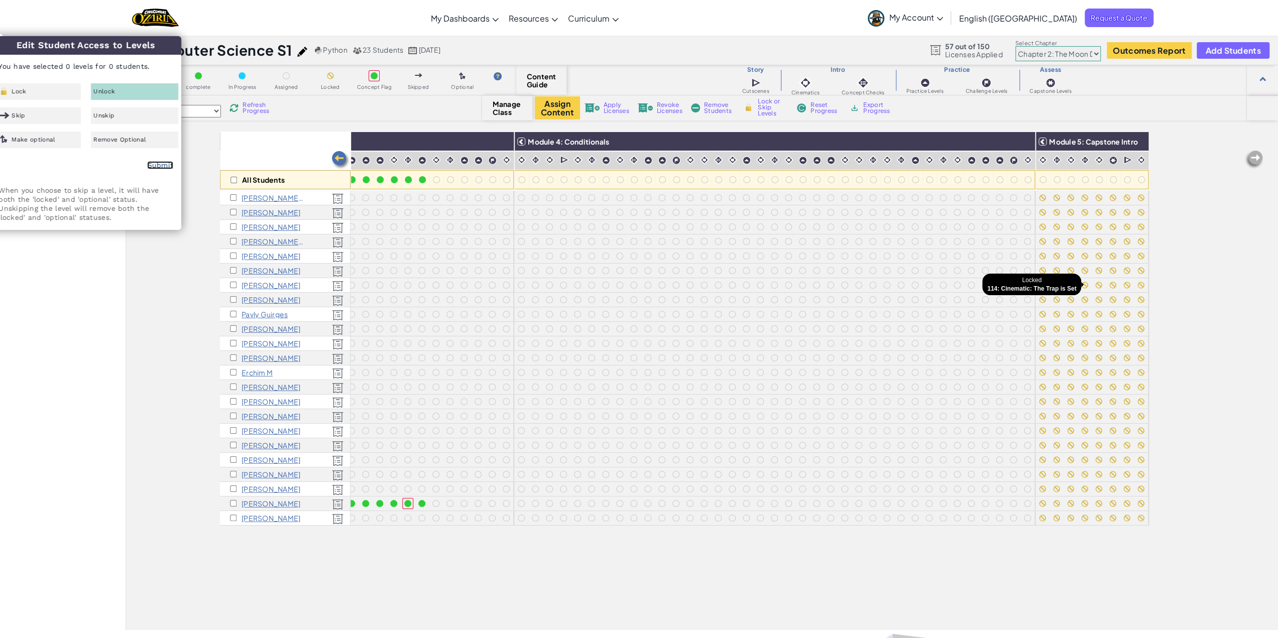
checkbox input "false"
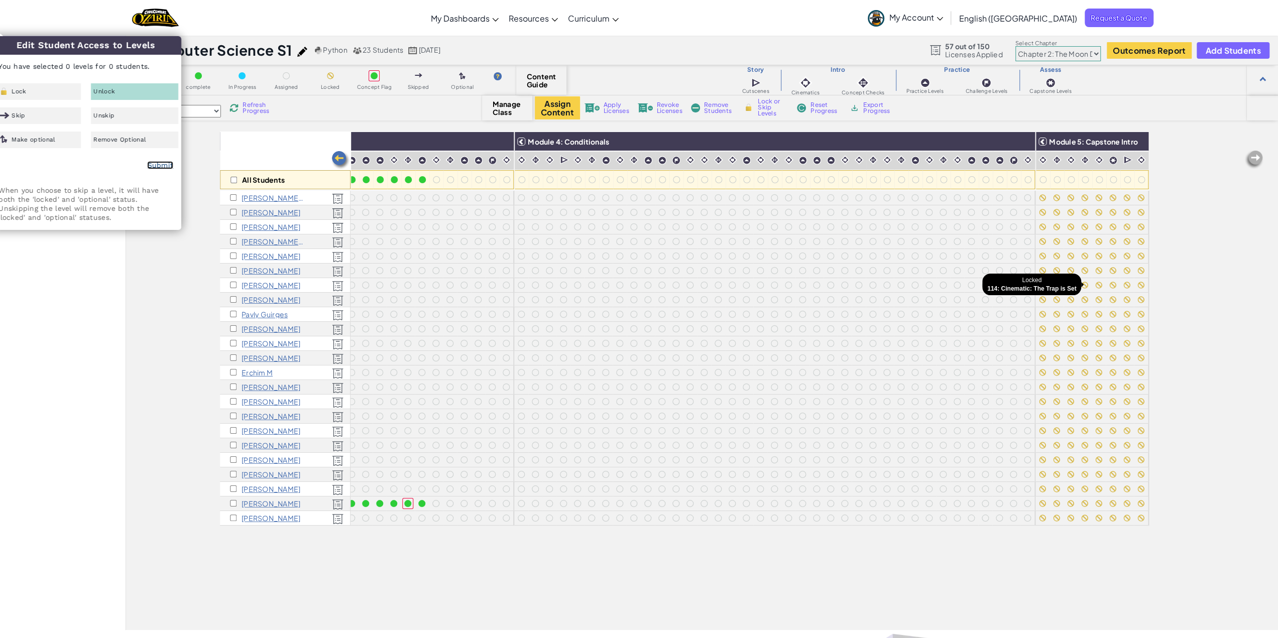
checkbox input "false"
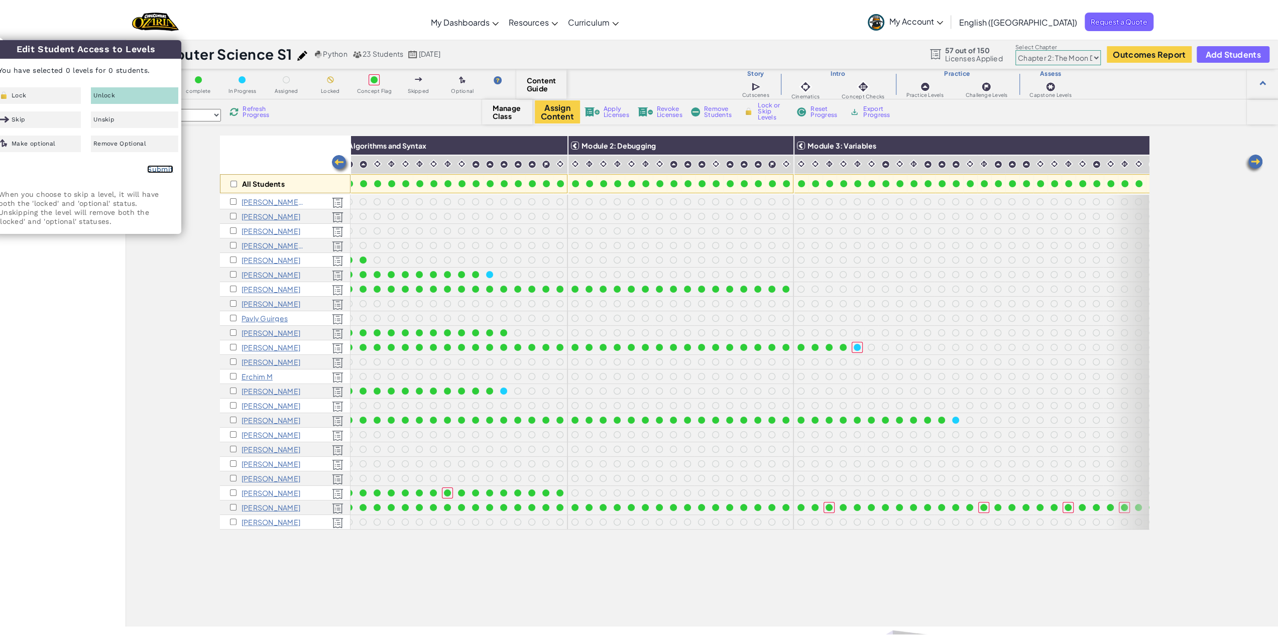
scroll to position [0, 0]
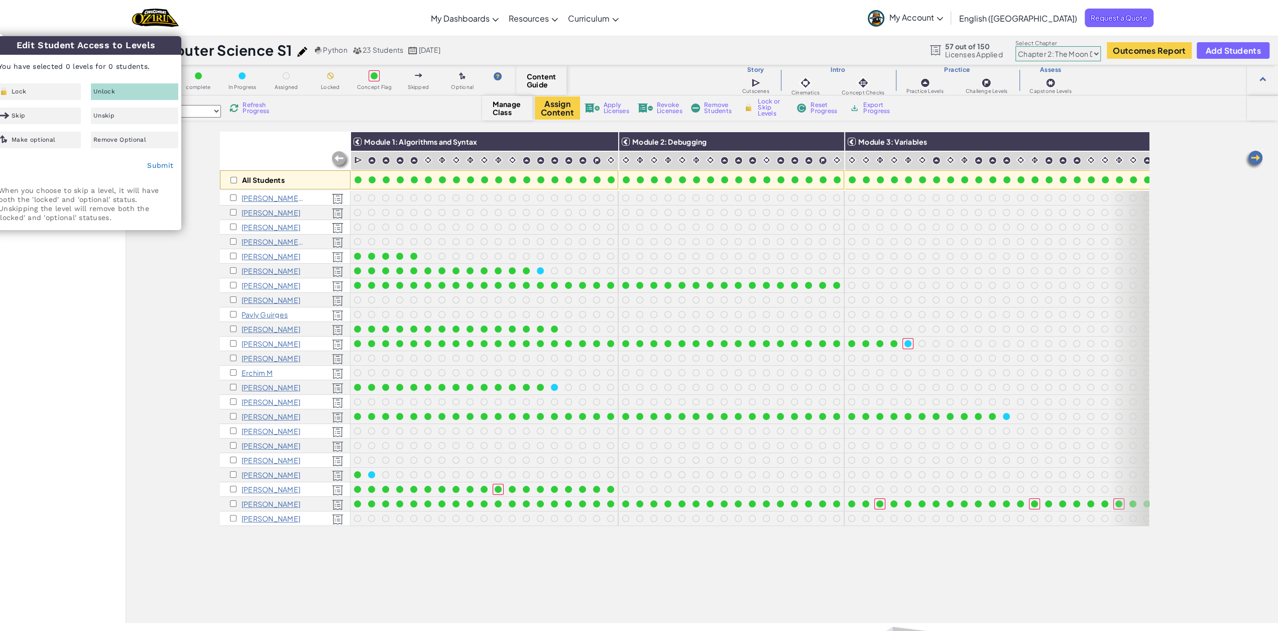
click at [1072, 49] on select "Chapter 1: Sky Mountain Chapter 2: The Moon Dancers Chapter 3: The Phoenix Land…" at bounding box center [1057, 53] width 85 height 15
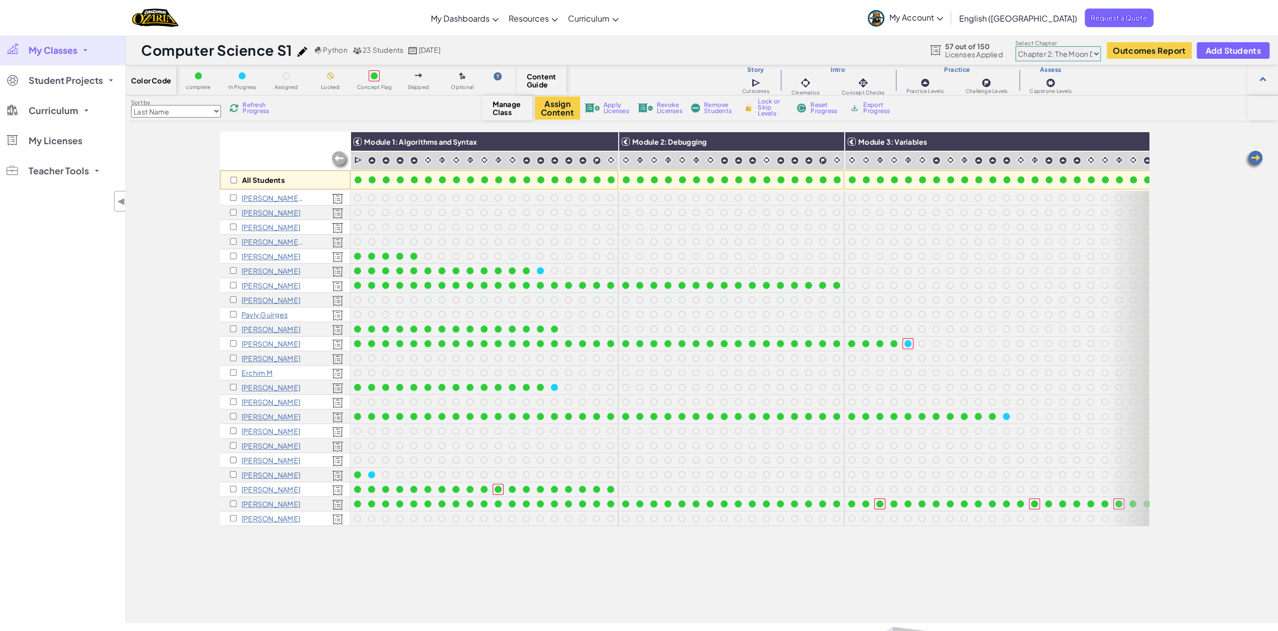
select select "5d41d731a8d1836b5aa3cba1"
click at [1015, 46] on select "Chapter 1: Sky Mountain Chapter 2: The Moon Dancers Chapter 3: The Phoenix Land…" at bounding box center [1057, 53] width 85 height 15
